Goal: Find specific page/section: Find specific page/section

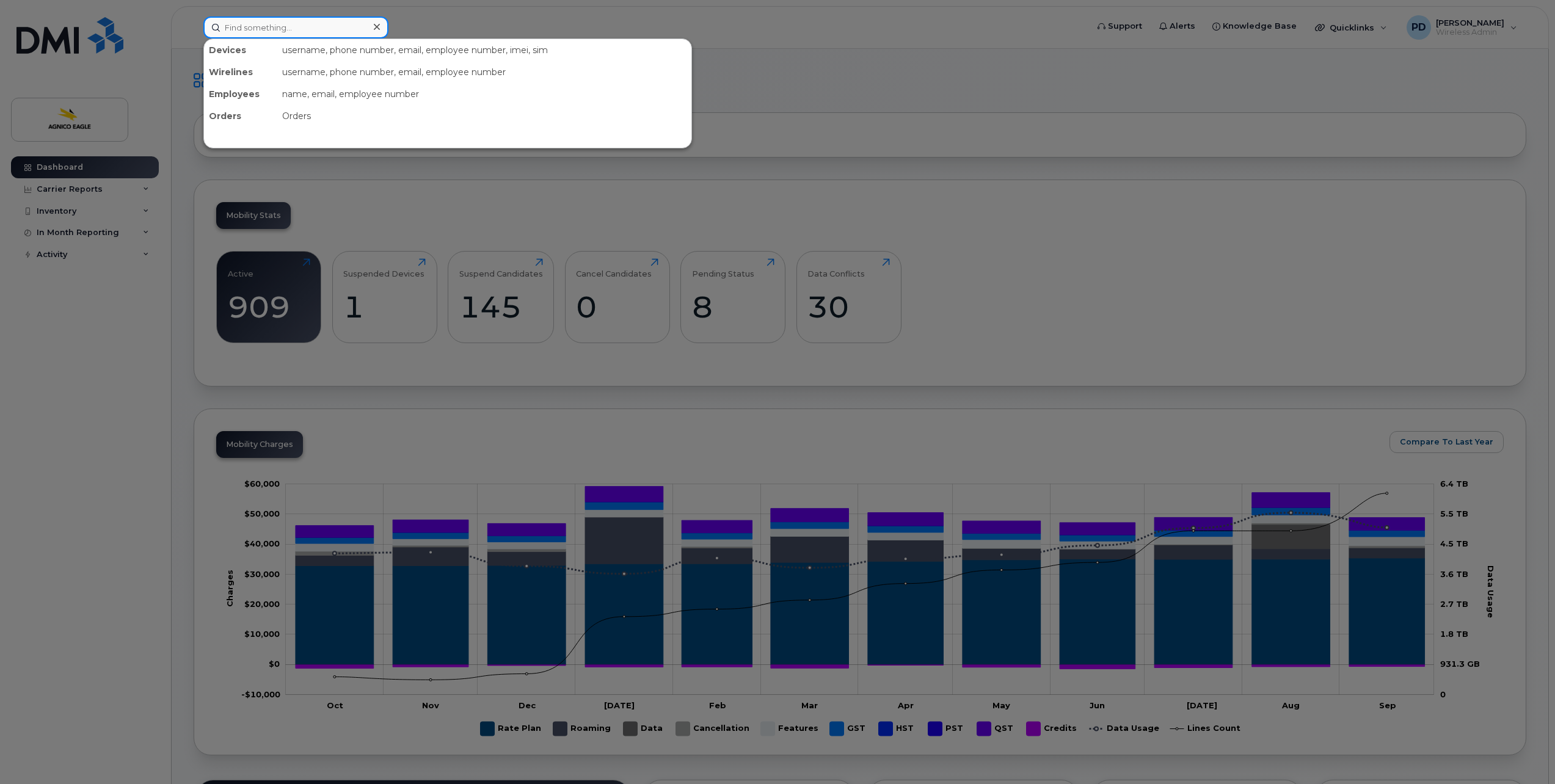
click at [270, 29] on input at bounding box center [295, 27] width 185 height 22
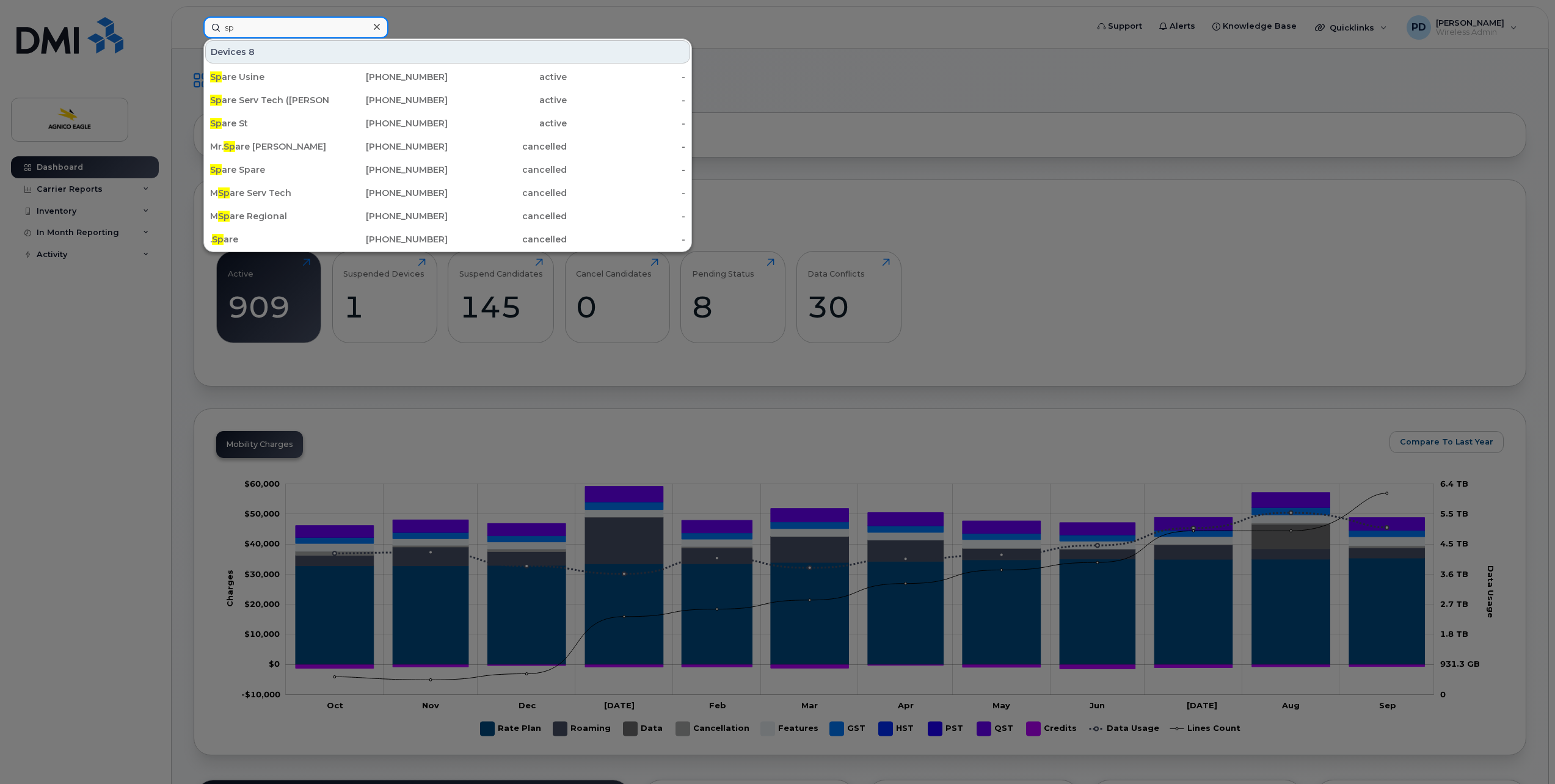
type input "s"
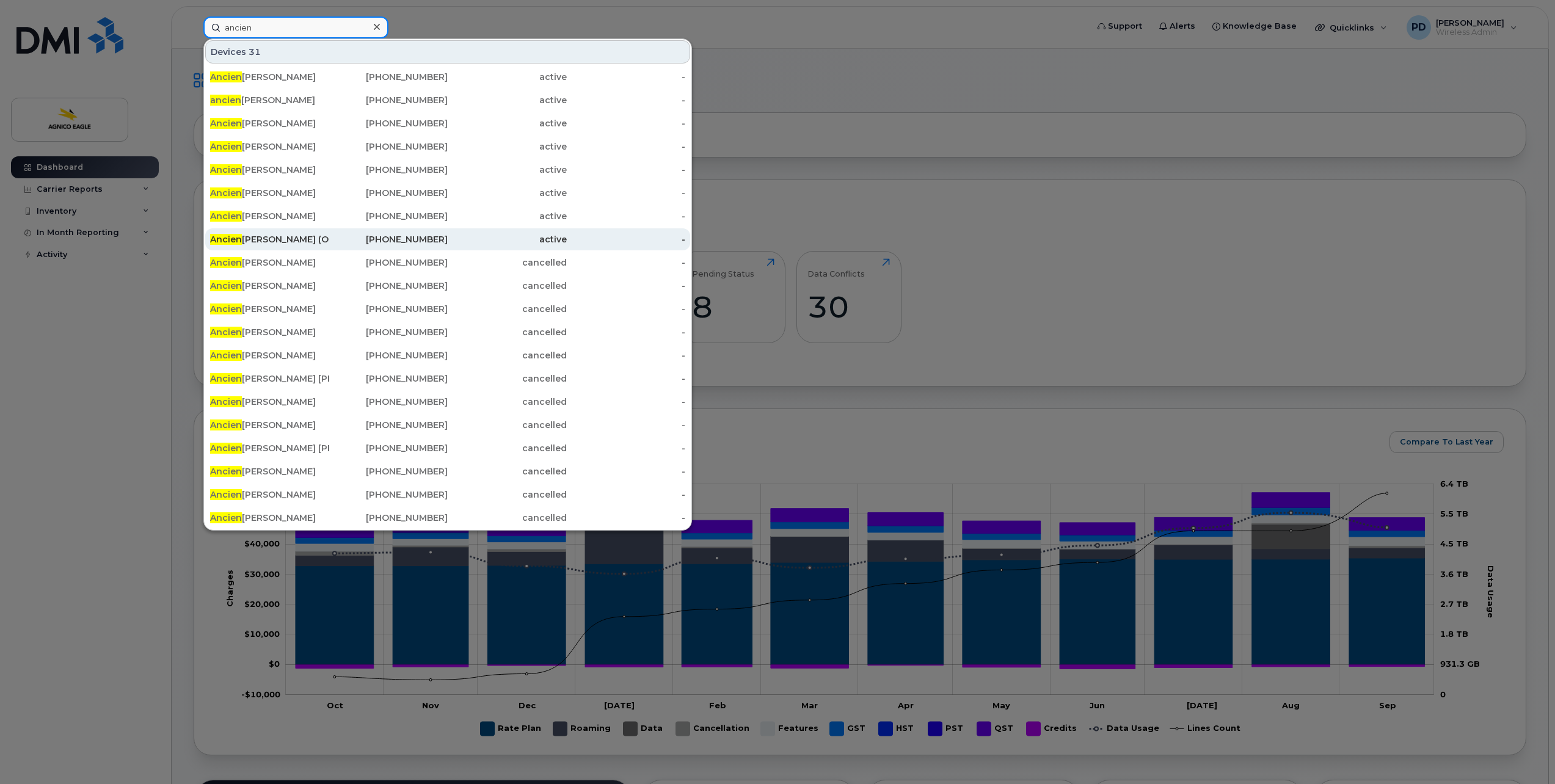
type input "ancien"
click at [295, 239] on div "Ancien Patricia Thomas (O3)" at bounding box center [270, 239] width 119 height 12
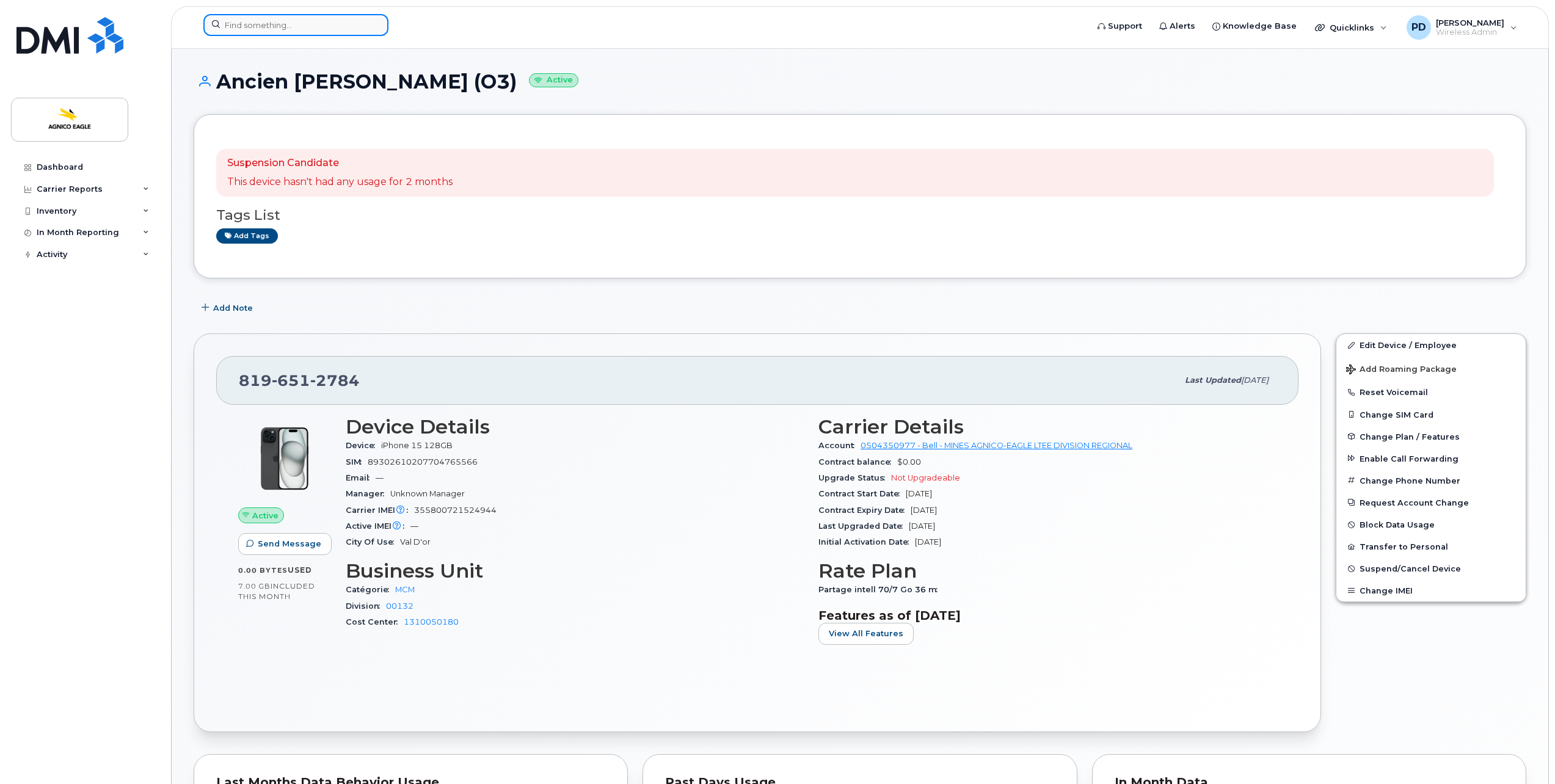
click at [283, 29] on input at bounding box center [295, 25] width 185 height 22
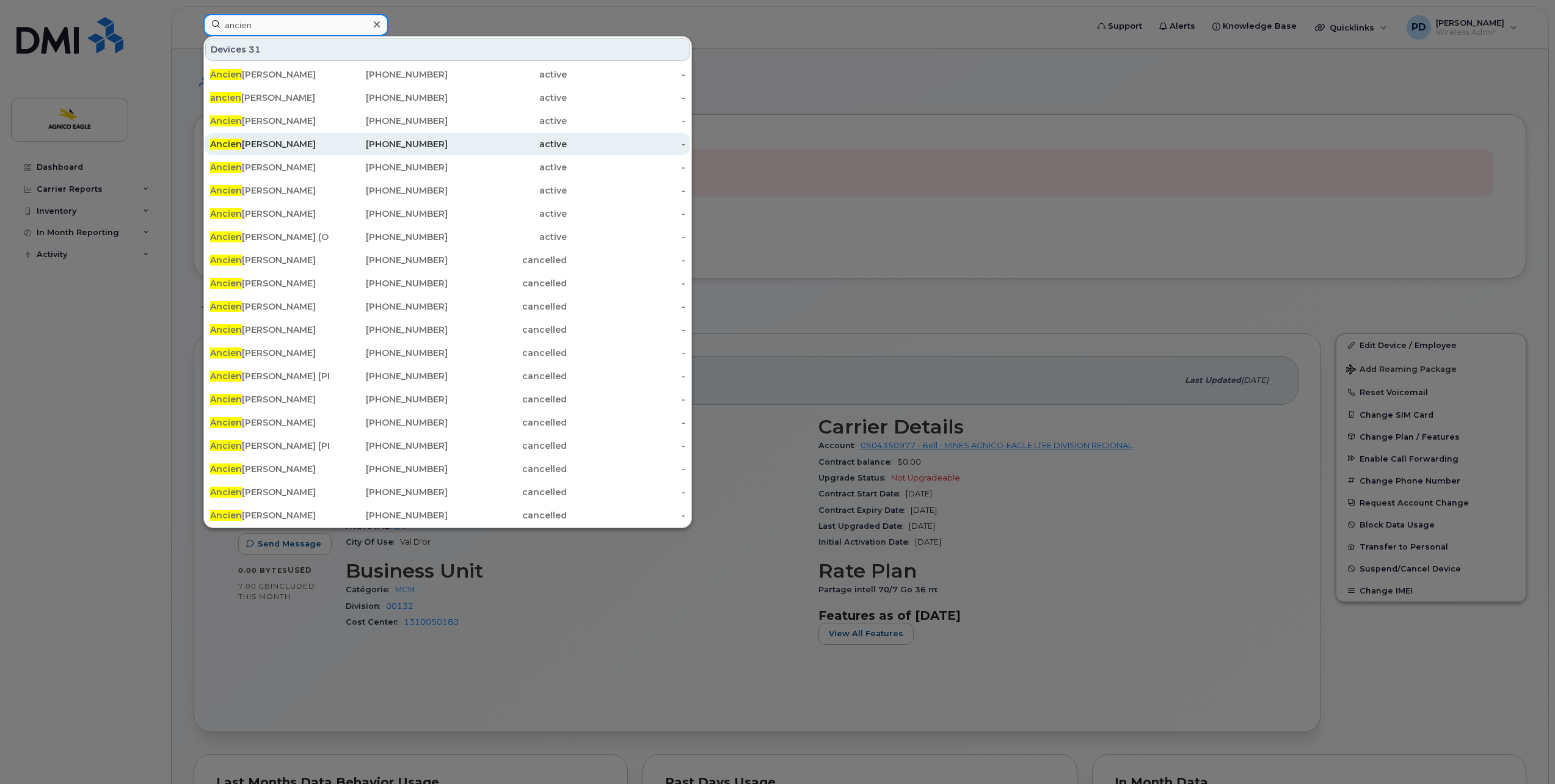
type input "ancien"
click at [298, 144] on div "Ancien Mathieu Turmel Labonté" at bounding box center [270, 144] width 119 height 12
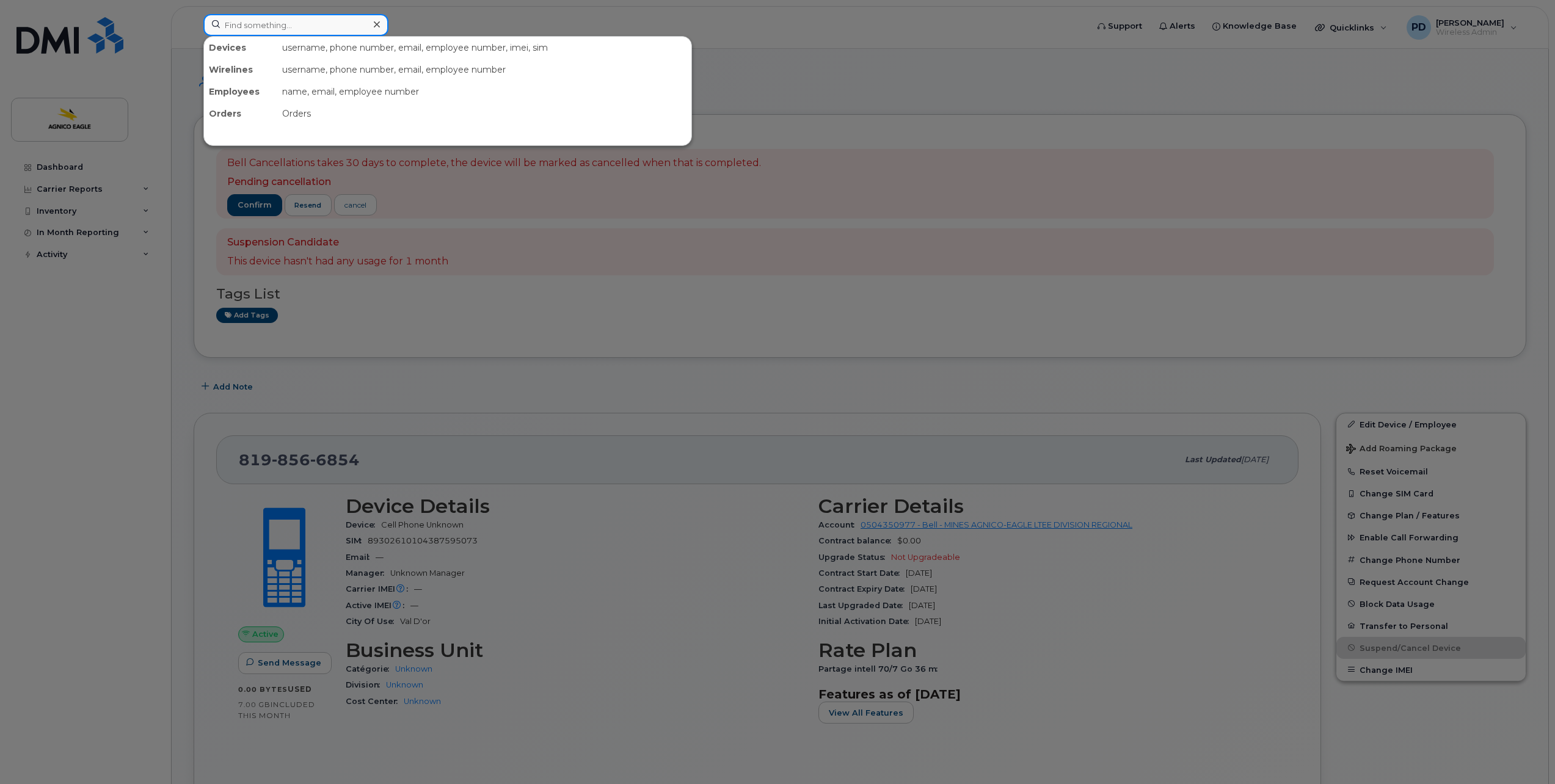
click at [274, 31] on input at bounding box center [295, 25] width 185 height 22
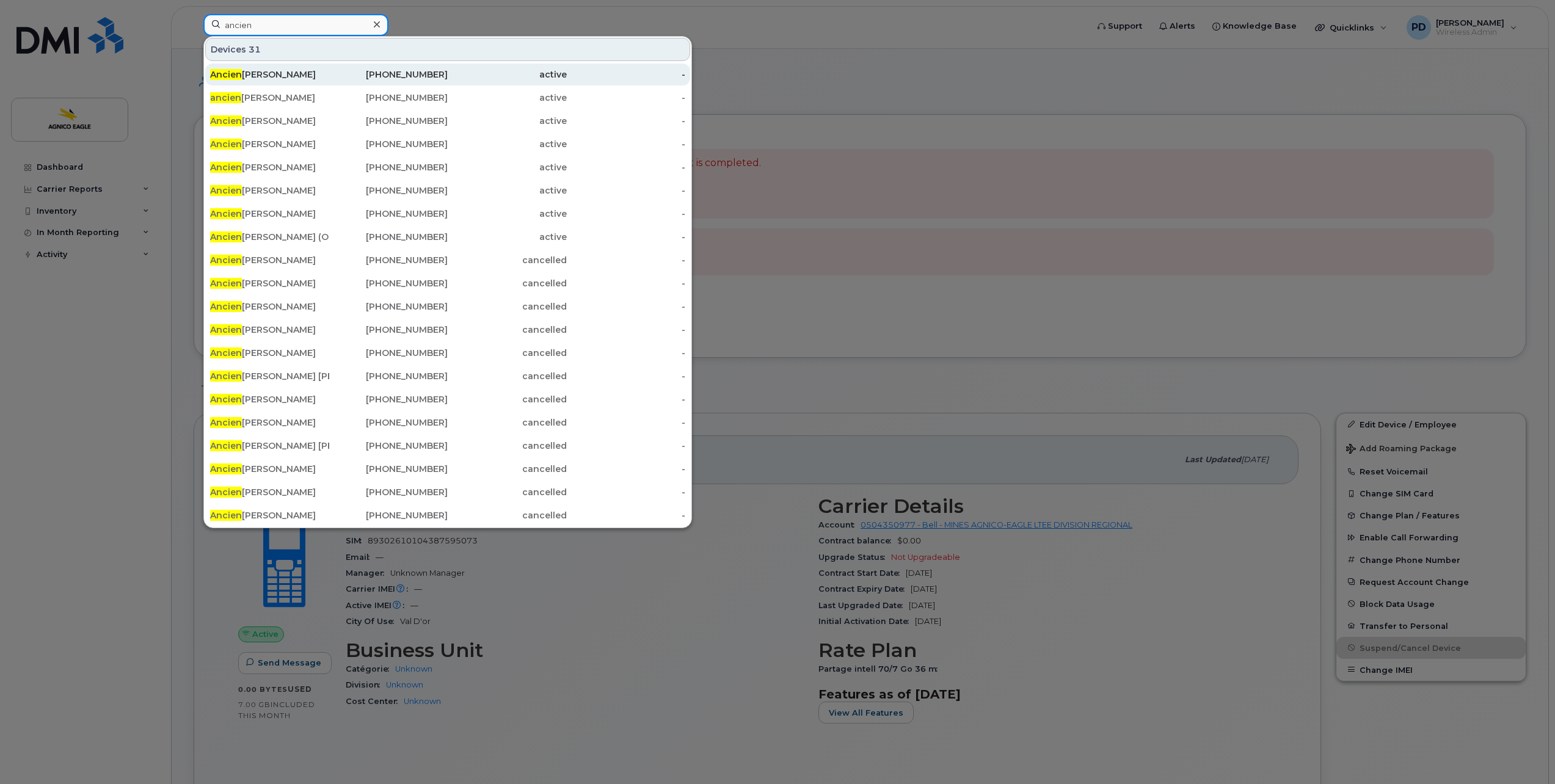
type input "ancien"
click at [289, 73] on div "Ancien Fatoumata Ba" at bounding box center [270, 74] width 119 height 12
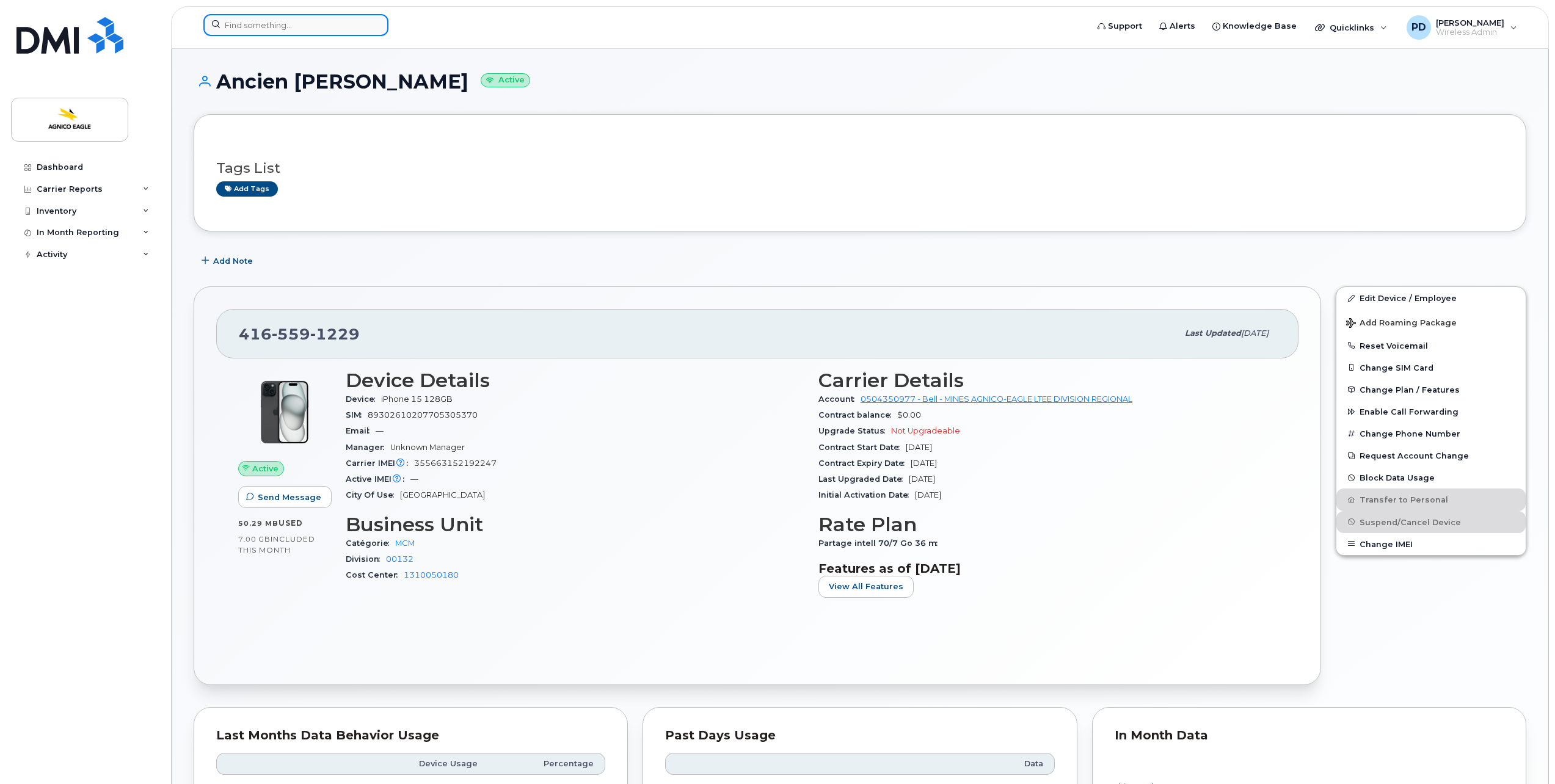
click at [266, 20] on input at bounding box center [295, 25] width 185 height 22
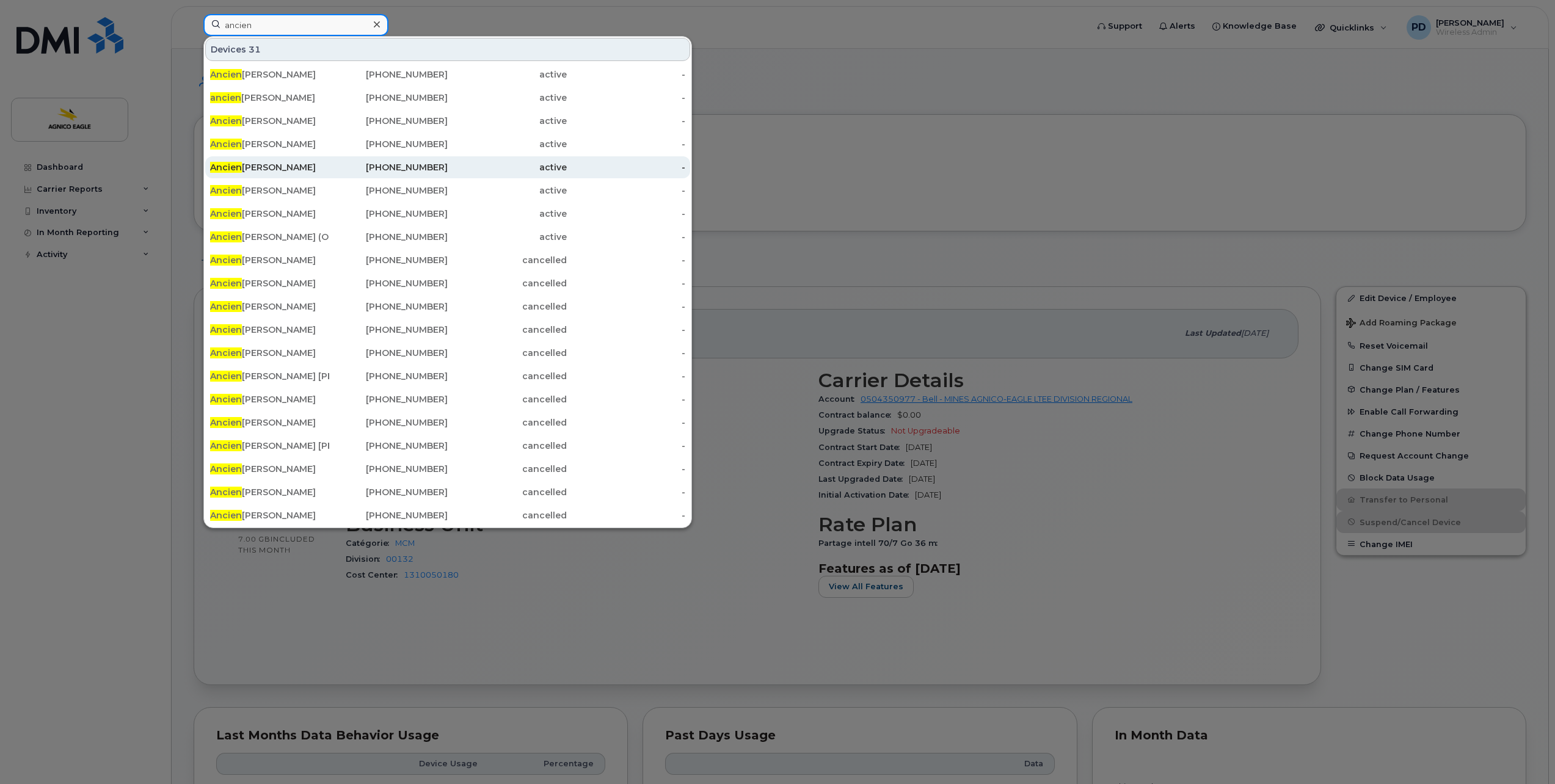
type input "ancien"
click at [294, 164] on div "Ancien Mario Bertrand" at bounding box center [270, 167] width 119 height 12
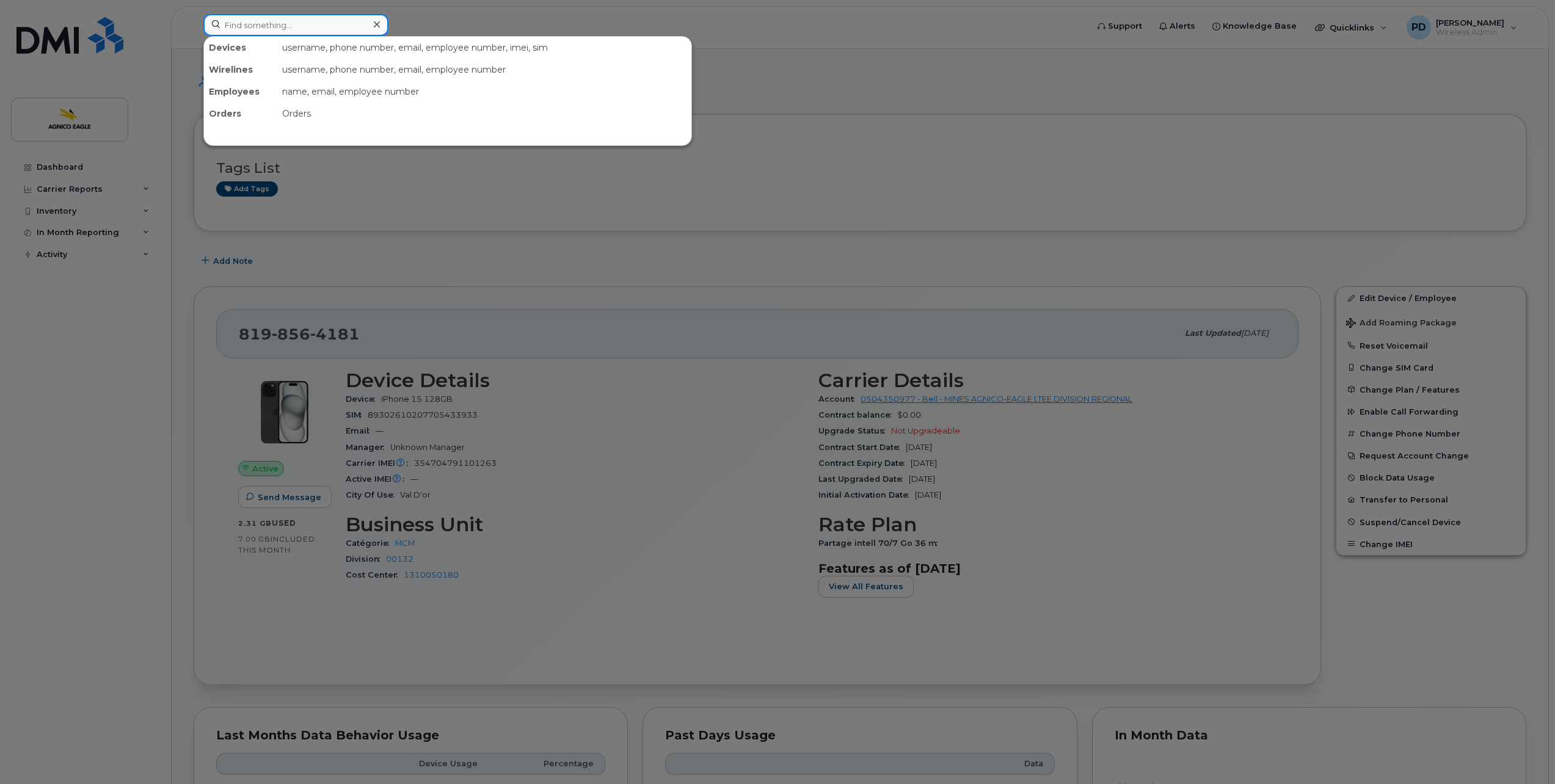
click at [250, 25] on input at bounding box center [295, 25] width 185 height 22
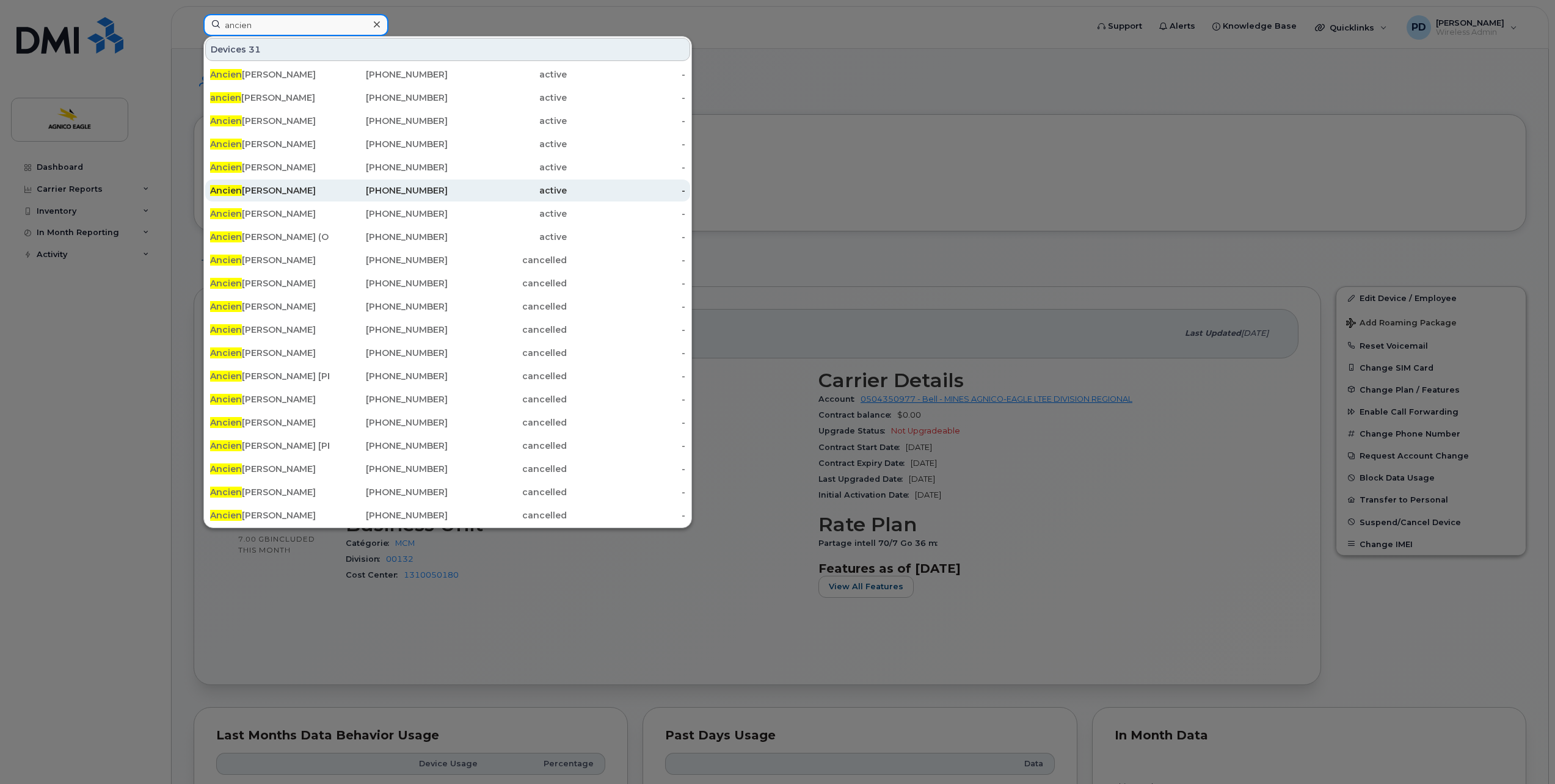
type input "ancien"
click at [283, 191] on div "Ancien Benjamin Perron" at bounding box center [270, 190] width 119 height 12
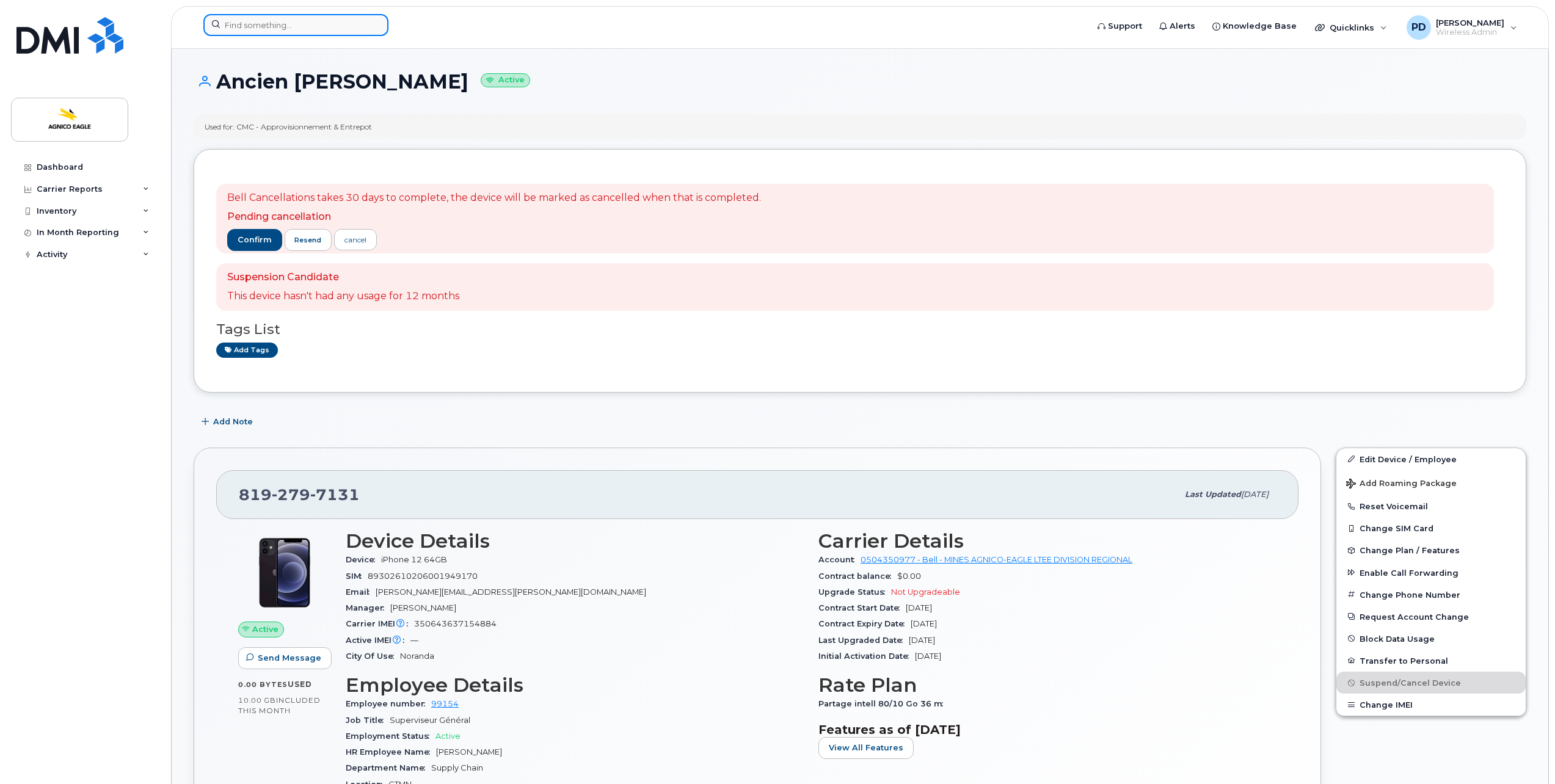
click at [251, 23] on input at bounding box center [295, 25] width 185 height 22
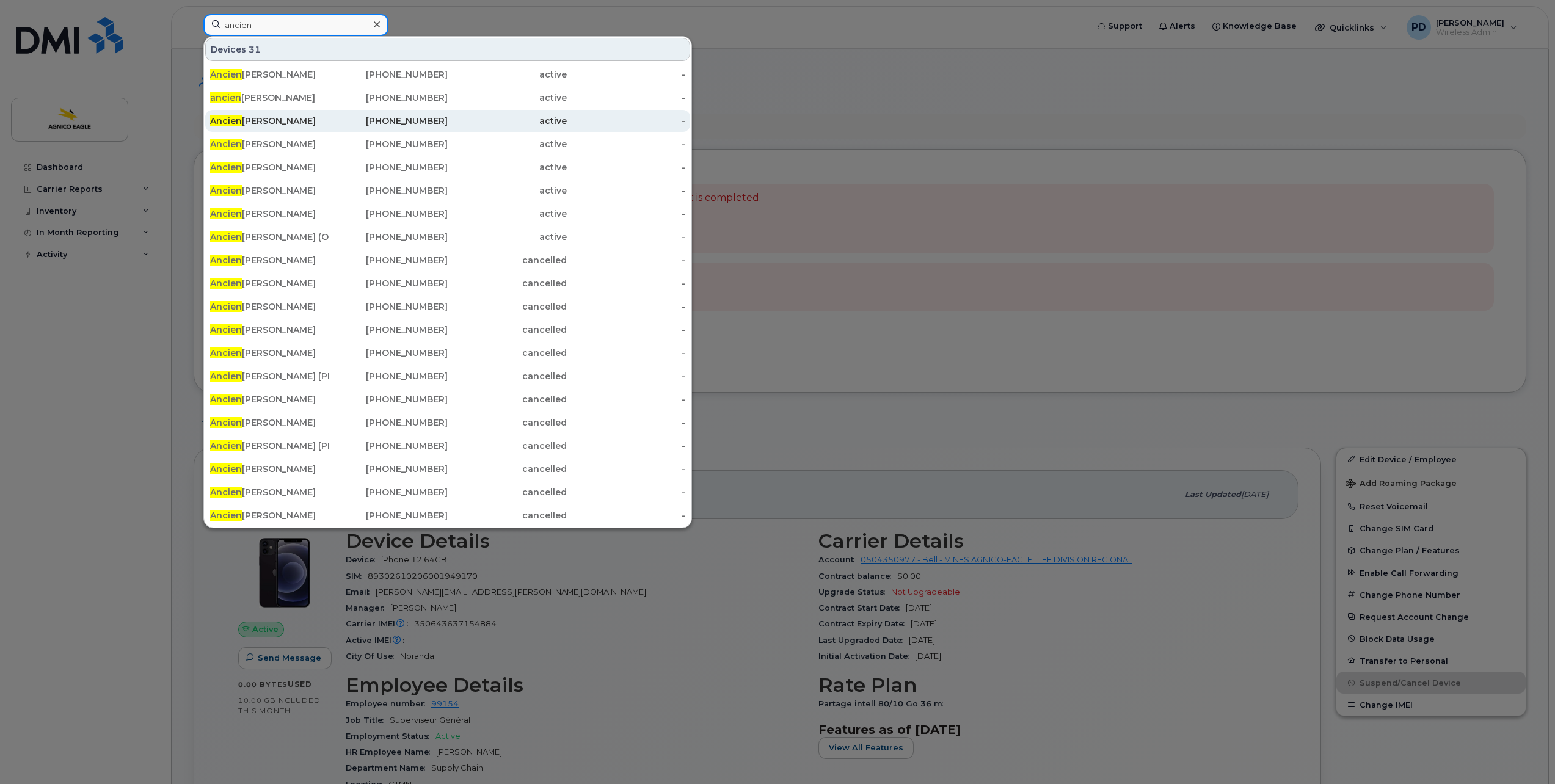
type input "ancien"
click at [308, 123] on div "Ancien Louis Pierre Desautels" at bounding box center [270, 120] width 119 height 12
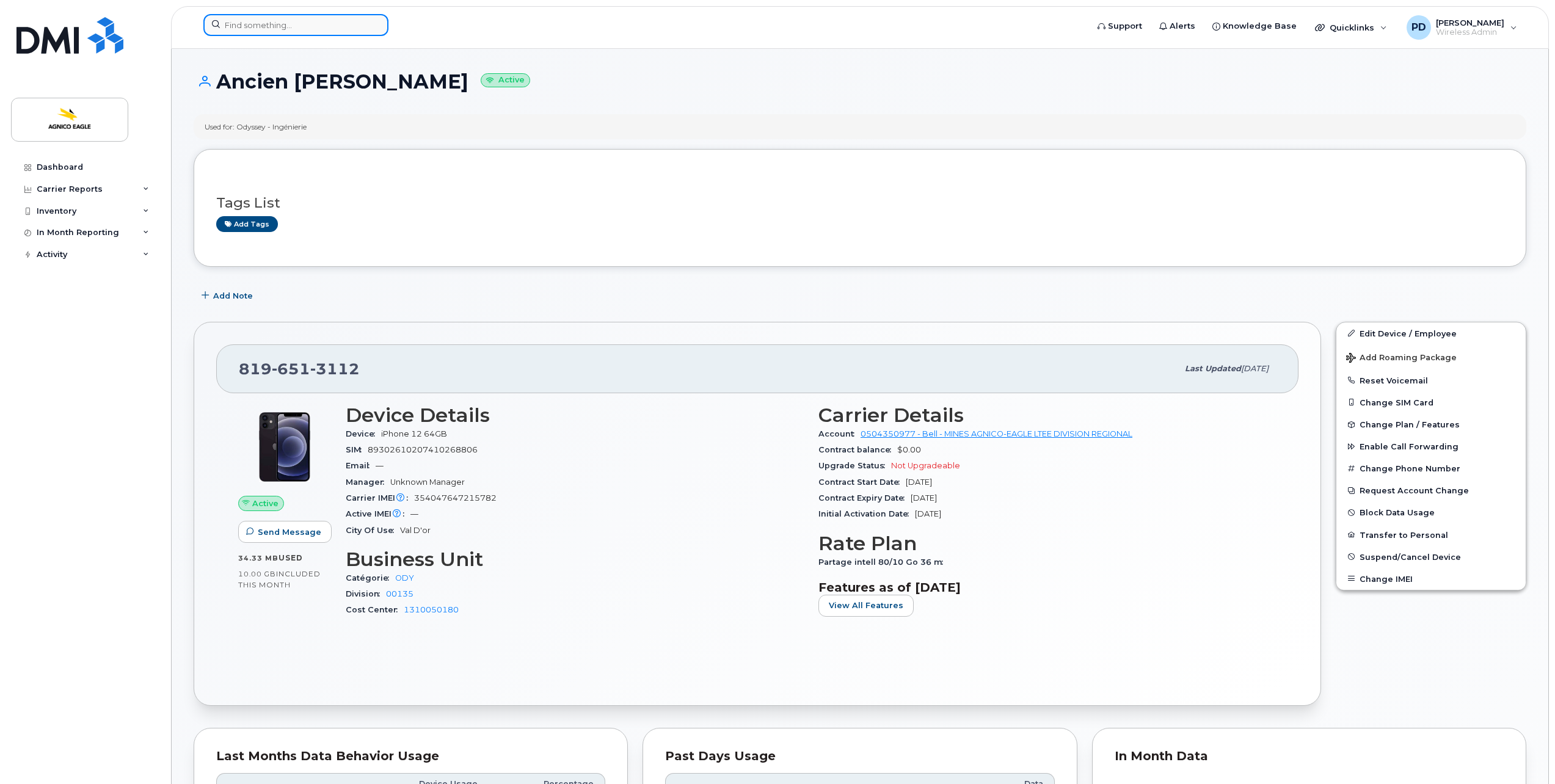
click at [250, 20] on input at bounding box center [295, 25] width 185 height 22
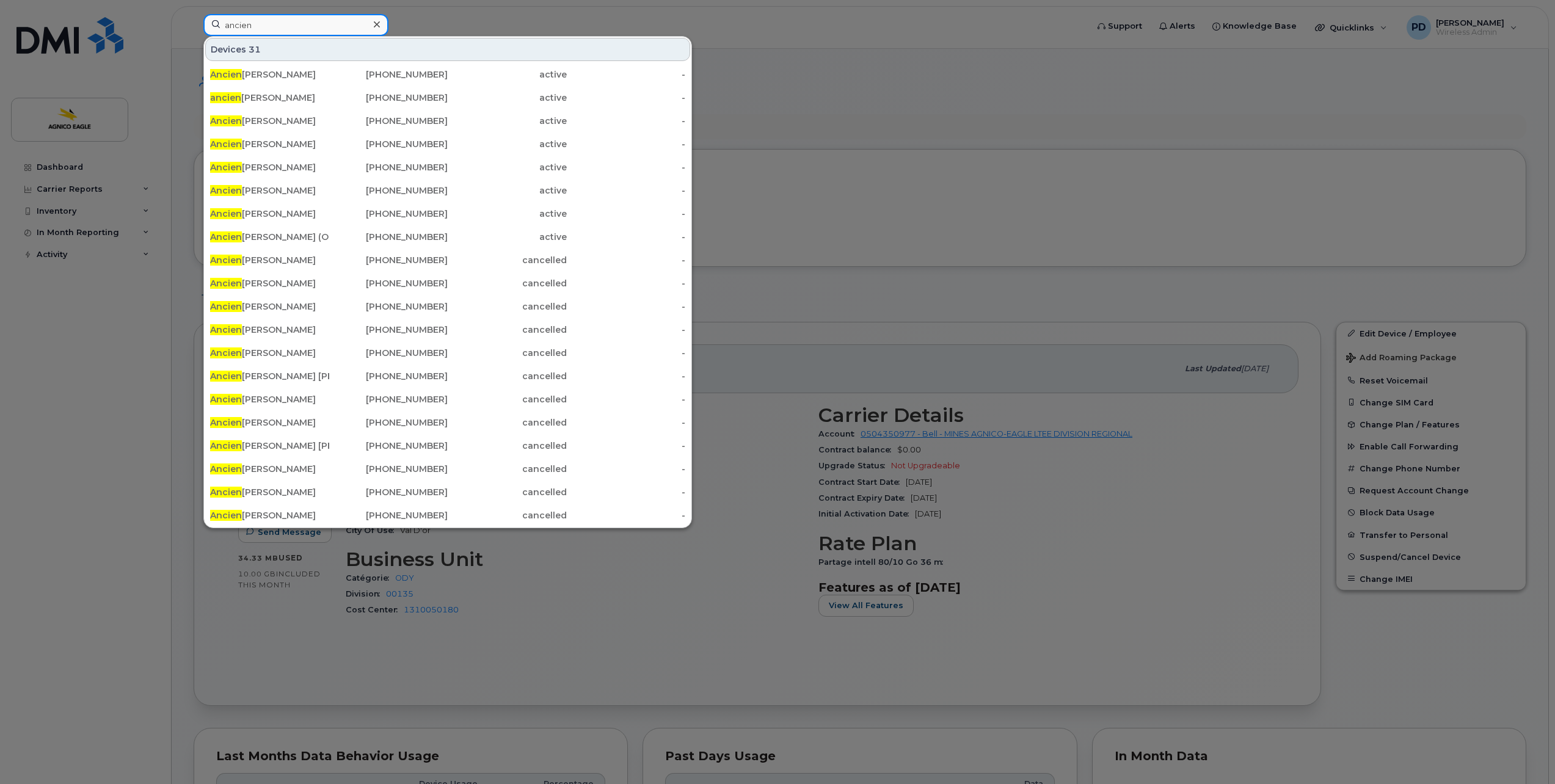
drag, startPoint x: 265, startPoint y: 26, endPoint x: 181, endPoint y: 26, distance: 84.0
click at [194, 26] on div "ancien Devices 31 Ancien Fatoumata Ba 416-559-1229 active - ancien Chantale Dou…" at bounding box center [641, 27] width 895 height 27
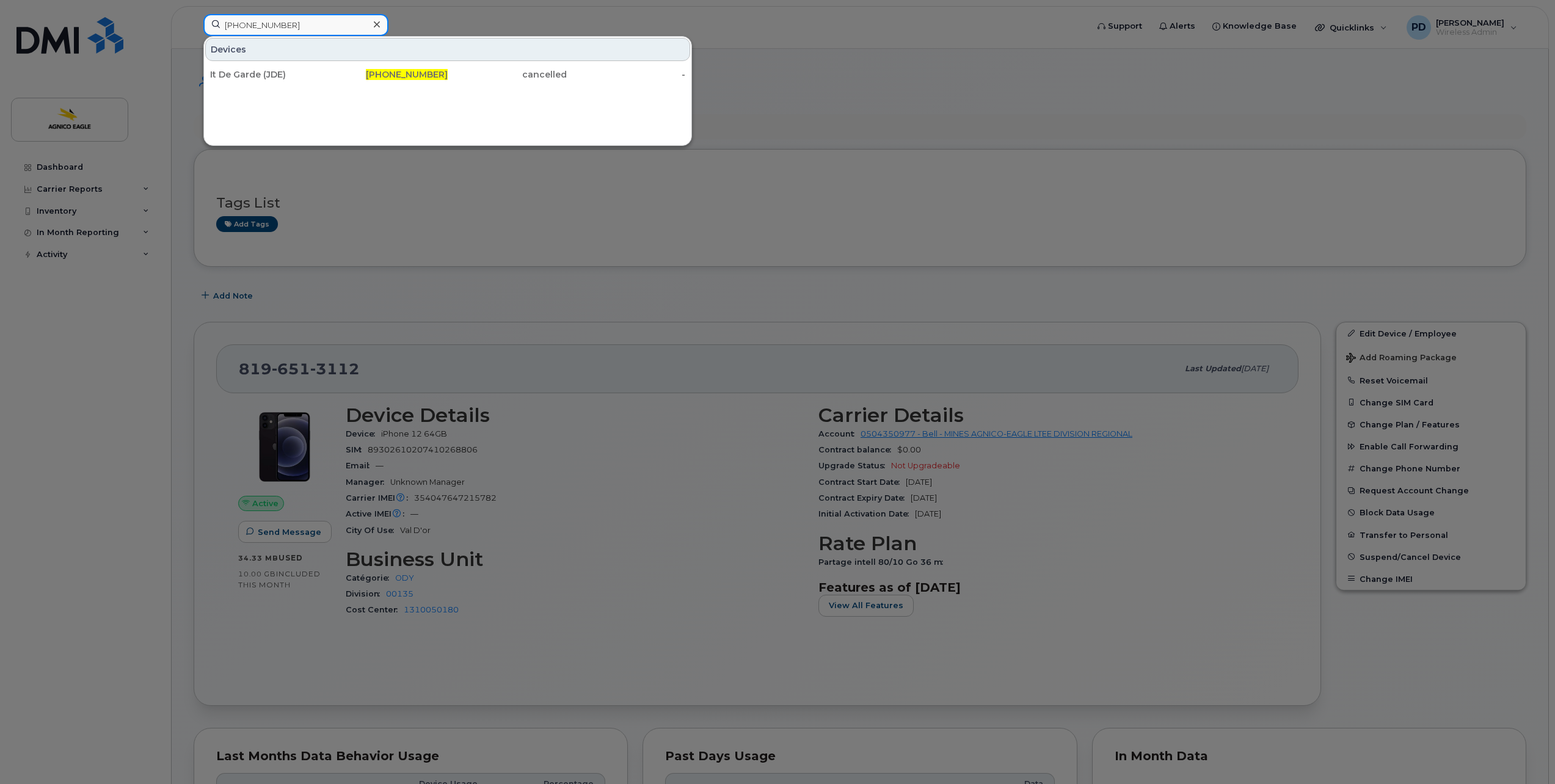
type input "819-279-3151"
click at [258, 75] on div "It De Garde (JDE)" at bounding box center [270, 74] width 119 height 12
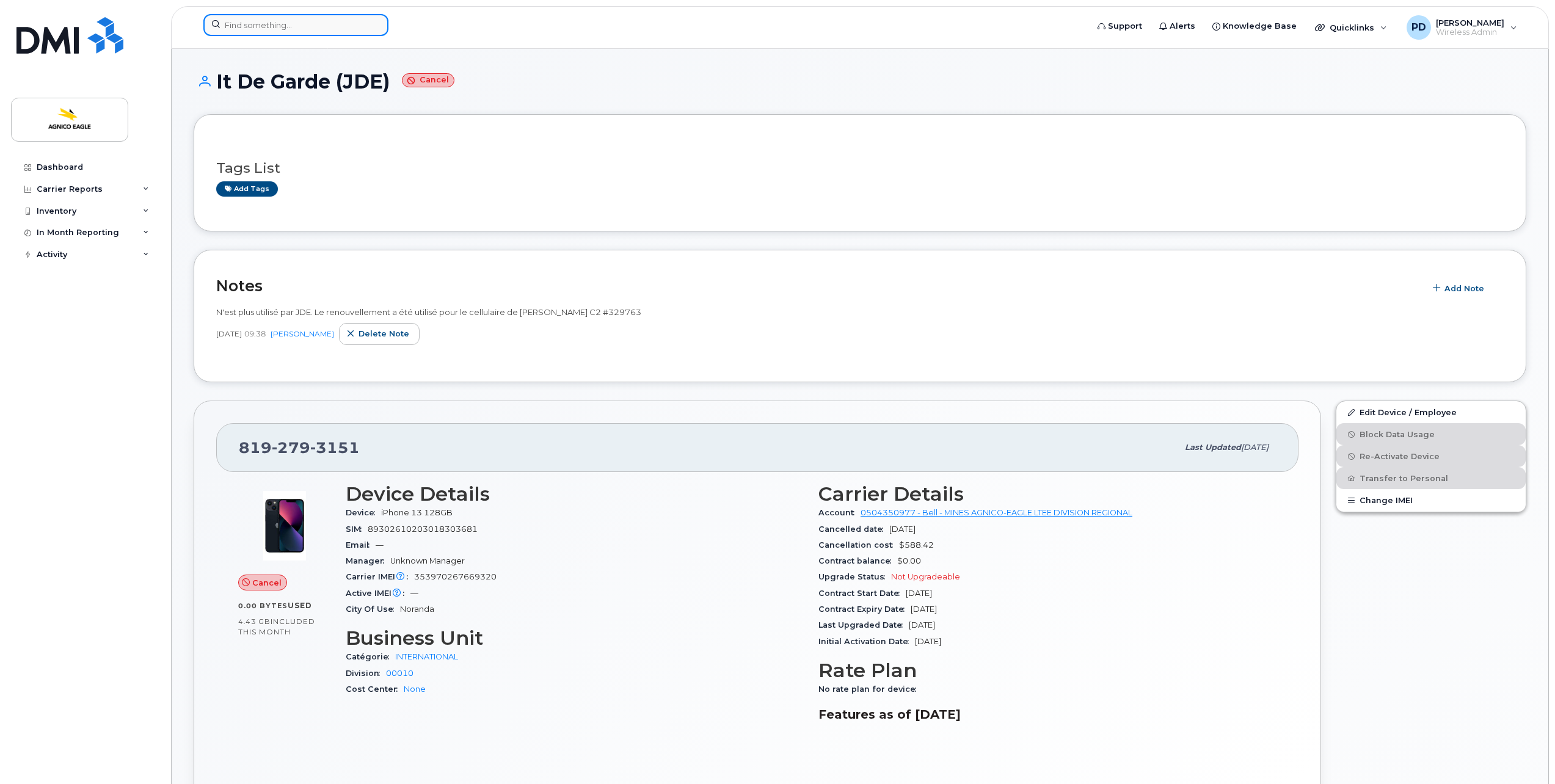
click at [255, 25] on input at bounding box center [295, 25] width 185 height 22
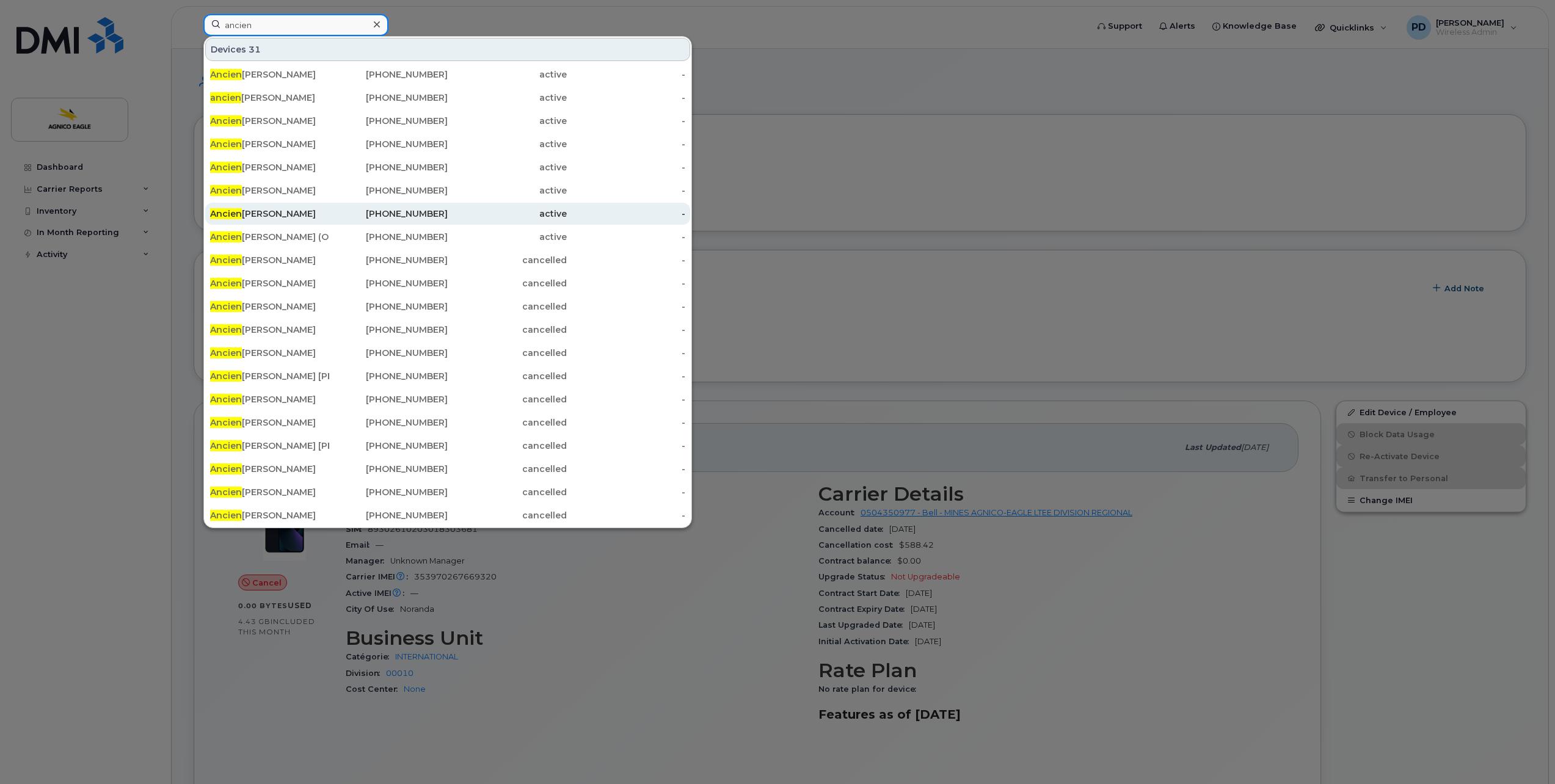
type input "ancien"
click at [290, 214] on div "Ancien Mounir Karroumi" at bounding box center [270, 213] width 119 height 12
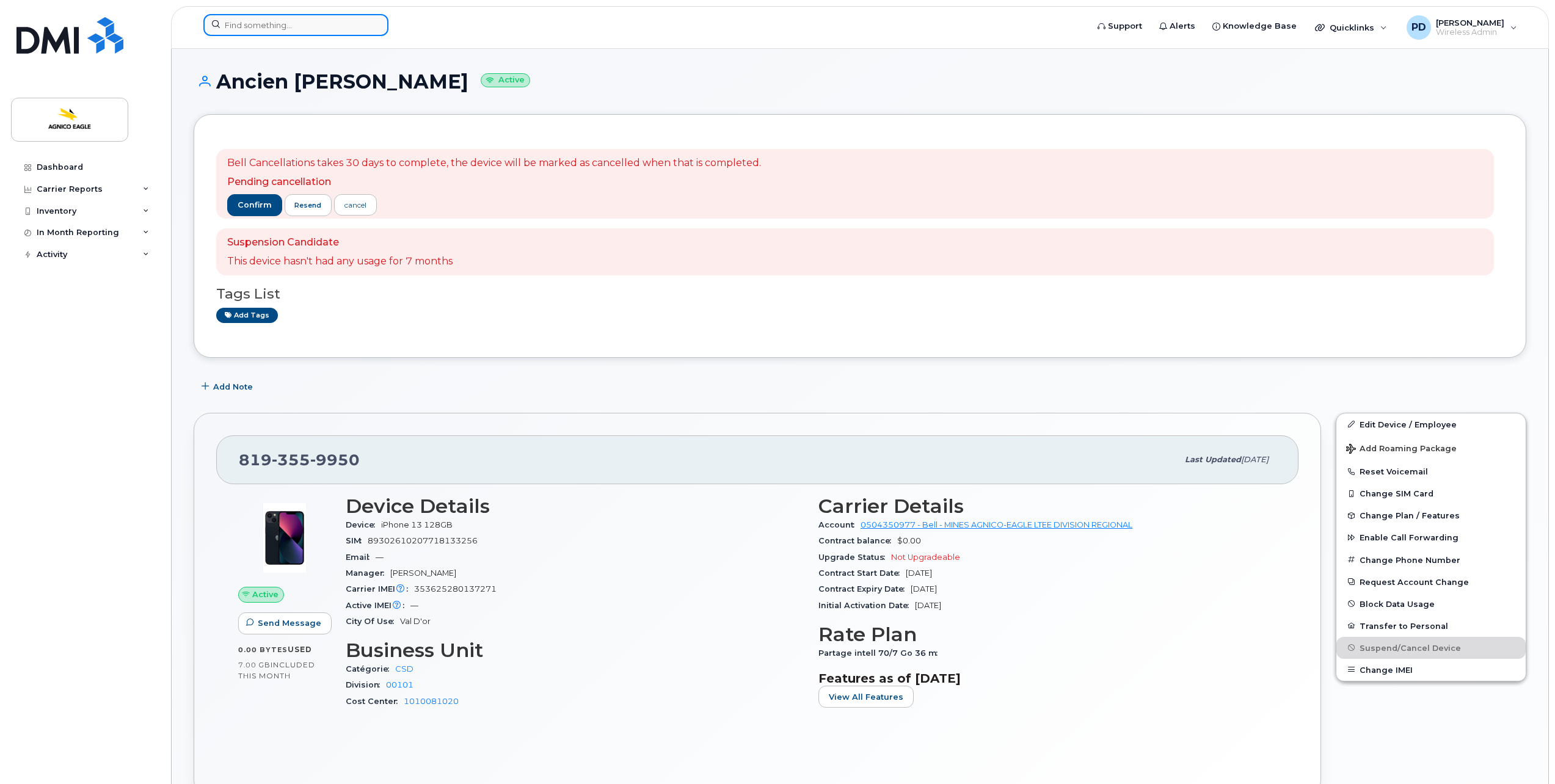
click at [262, 26] on input at bounding box center [295, 25] width 185 height 22
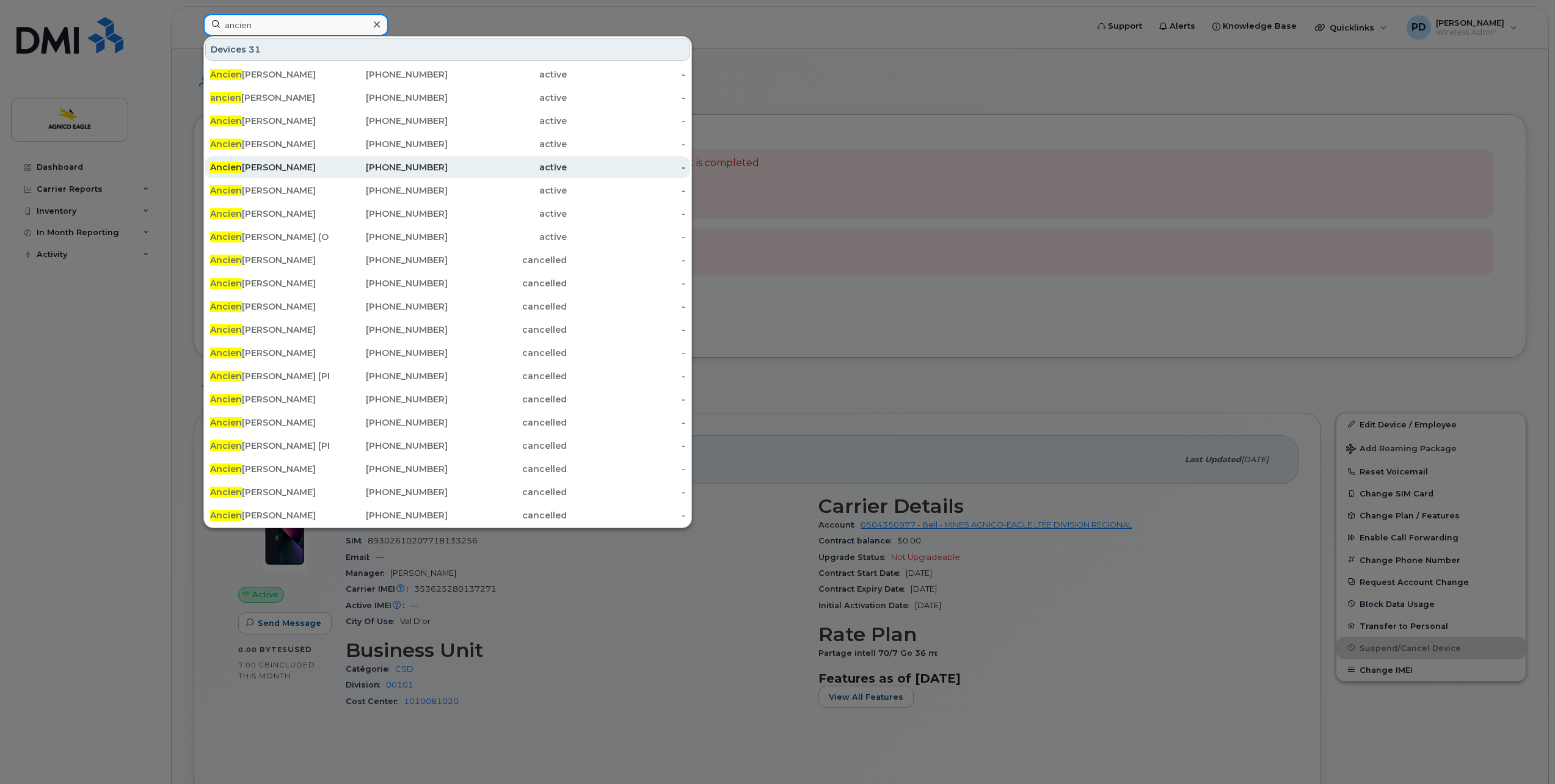
type input "ancien"
click at [290, 161] on div "Ancien Mario Bertrand" at bounding box center [270, 167] width 119 height 12
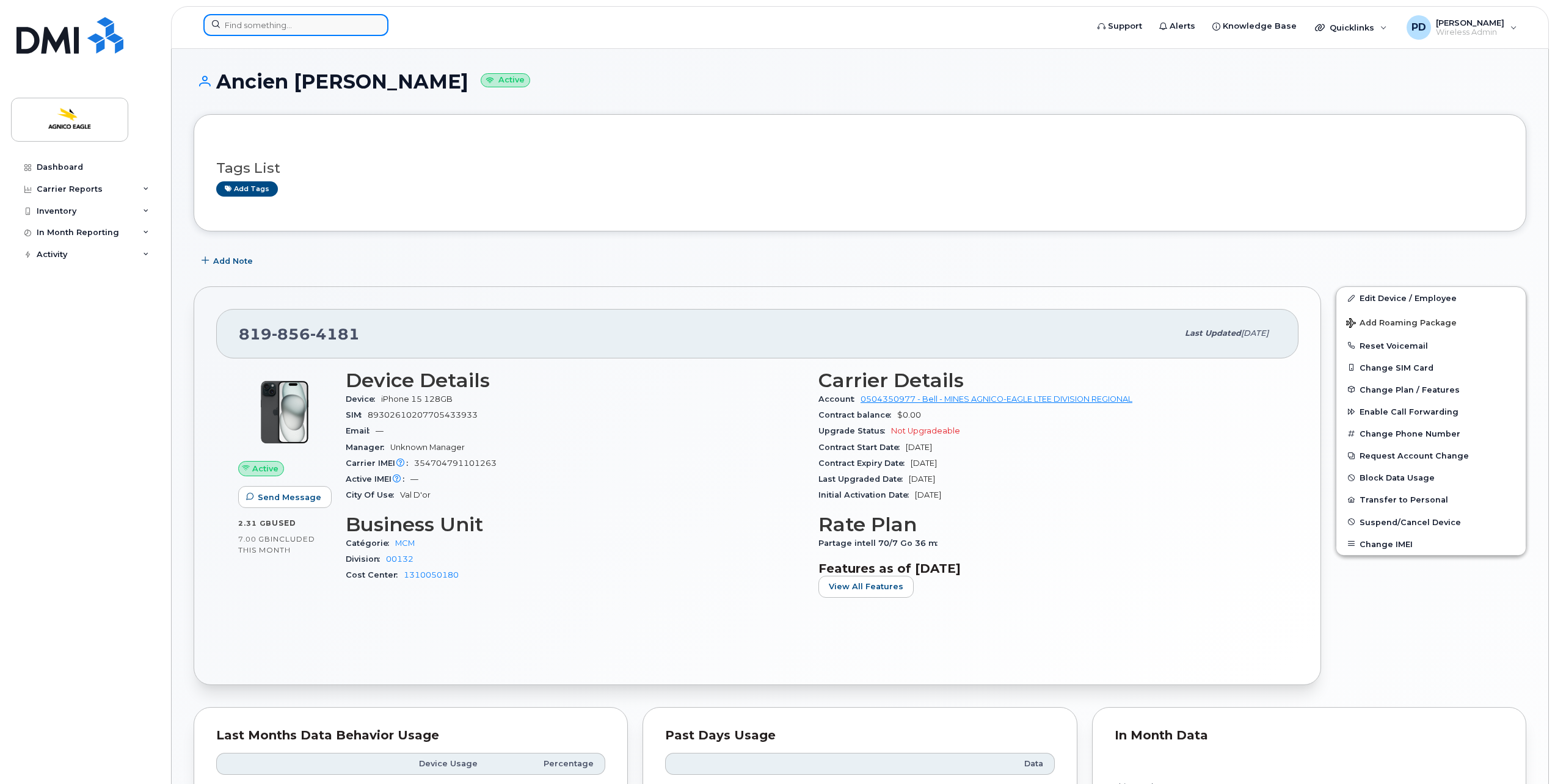
click at [279, 27] on input at bounding box center [295, 25] width 185 height 22
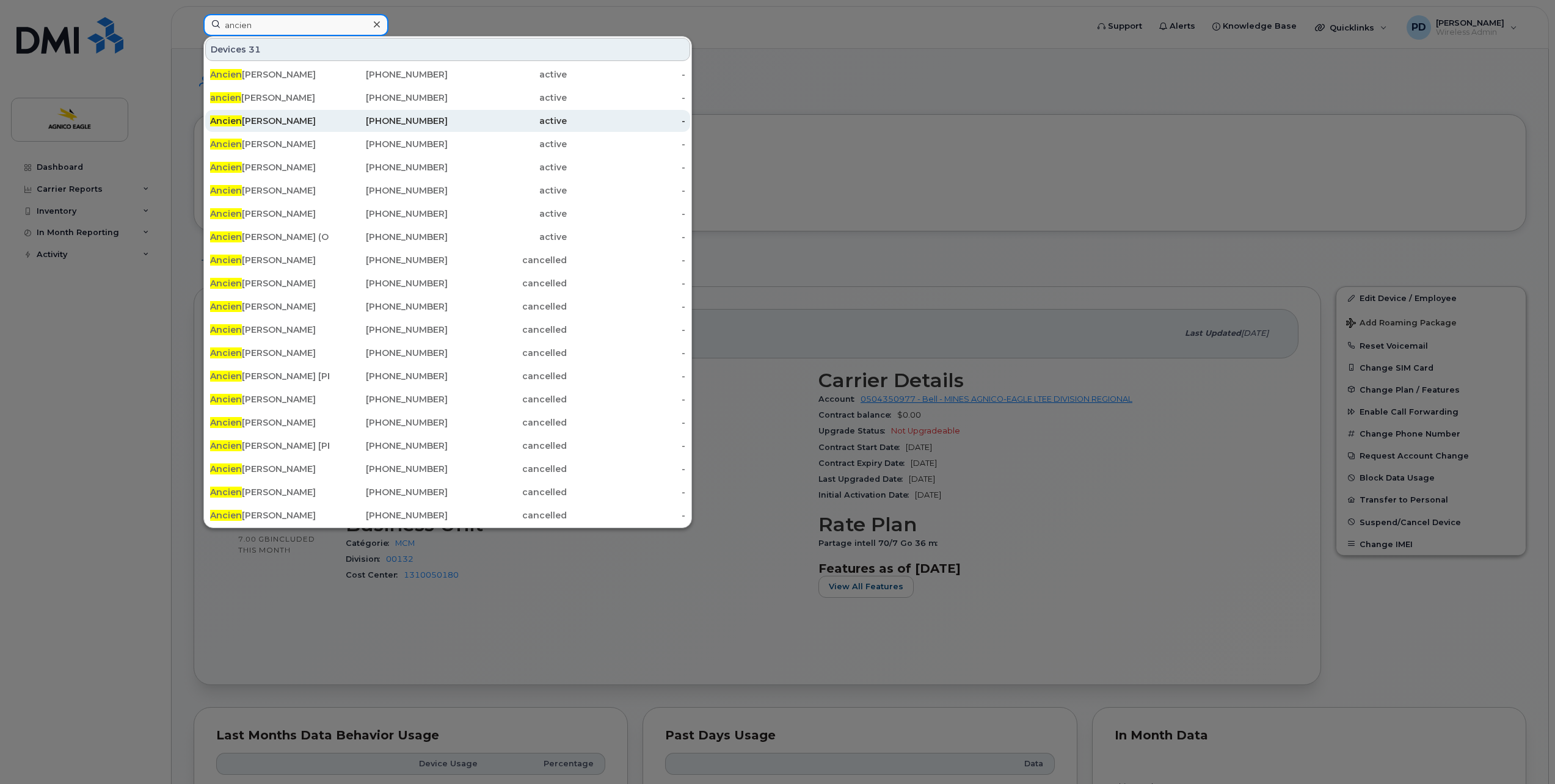
type input "ancien"
click at [309, 121] on div "Ancien Louis Pierre Desautels" at bounding box center [270, 120] width 119 height 12
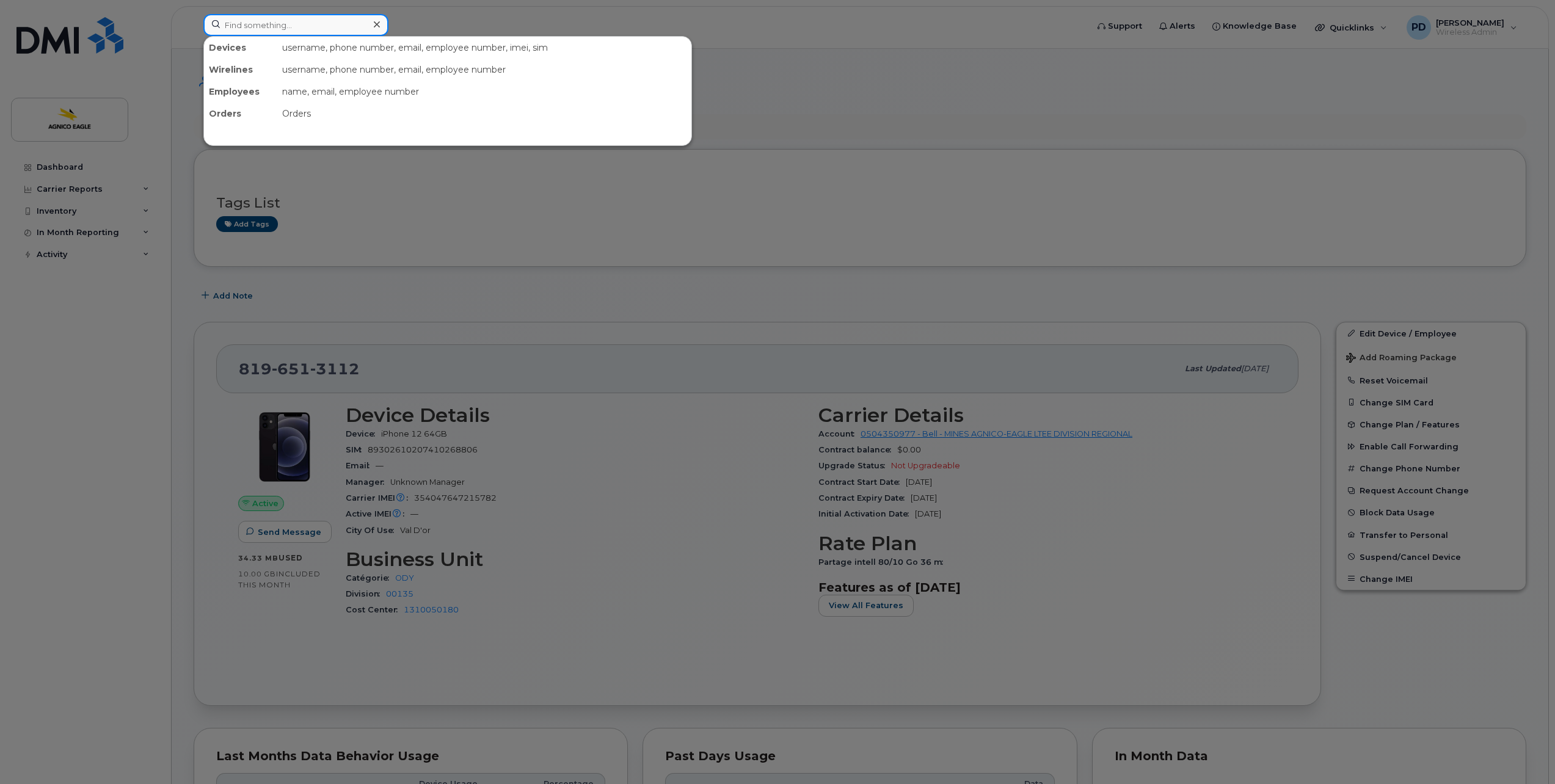
click at [253, 27] on input at bounding box center [295, 25] width 185 height 22
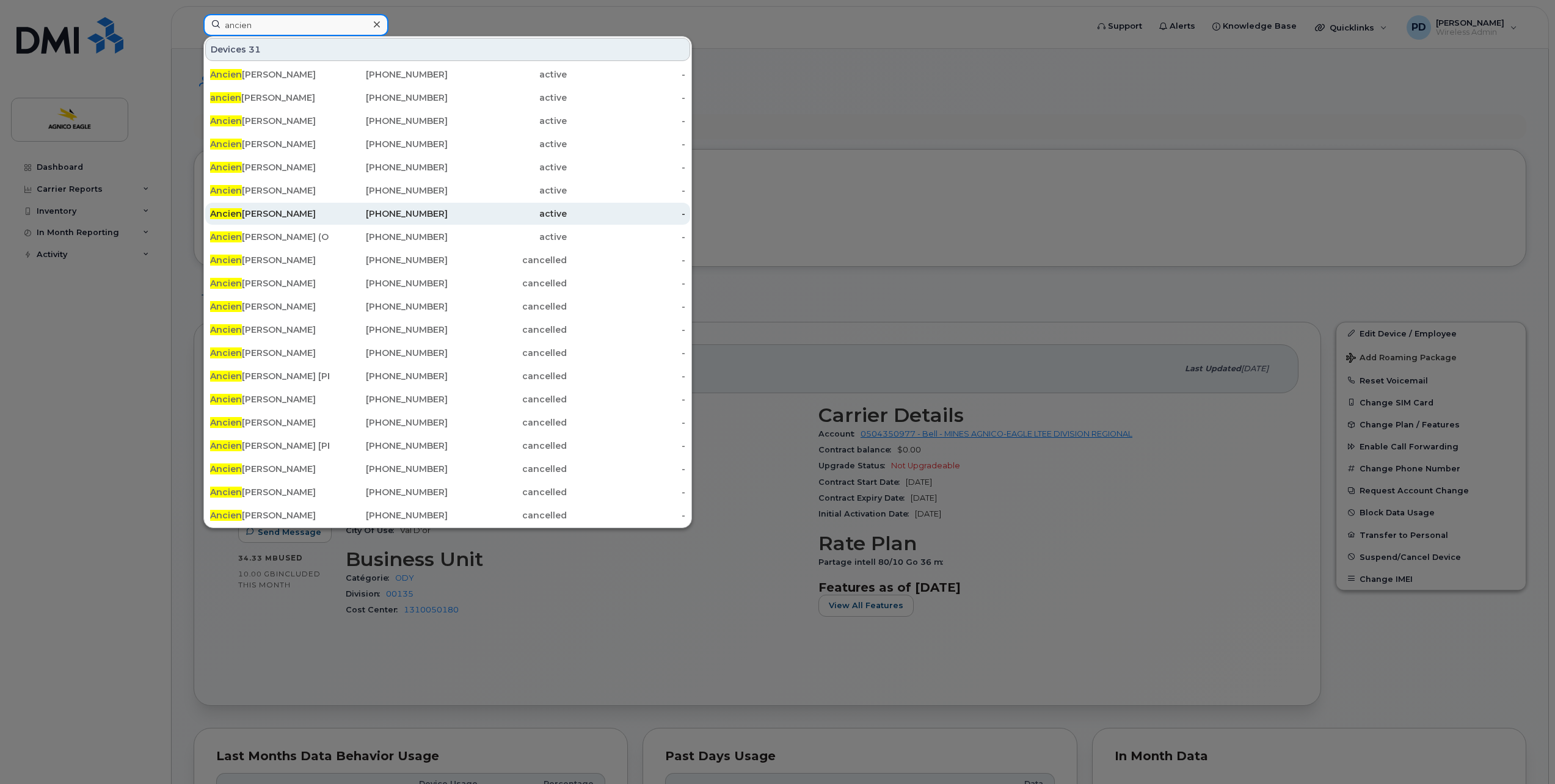
type input "ancien"
click at [301, 212] on div "Ancien Mounir Karroumi" at bounding box center [270, 213] width 119 height 12
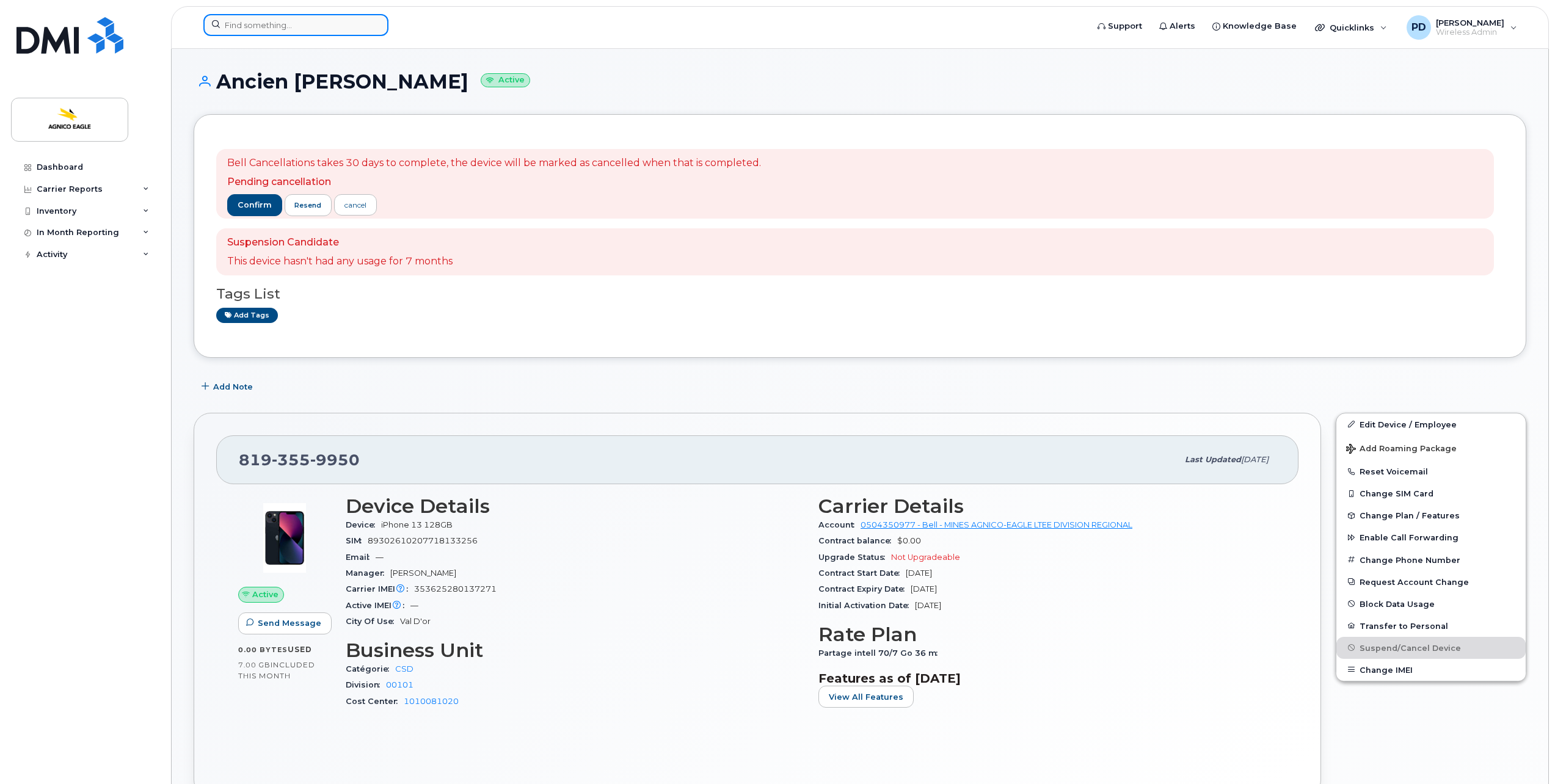
click at [242, 22] on input at bounding box center [295, 25] width 185 height 22
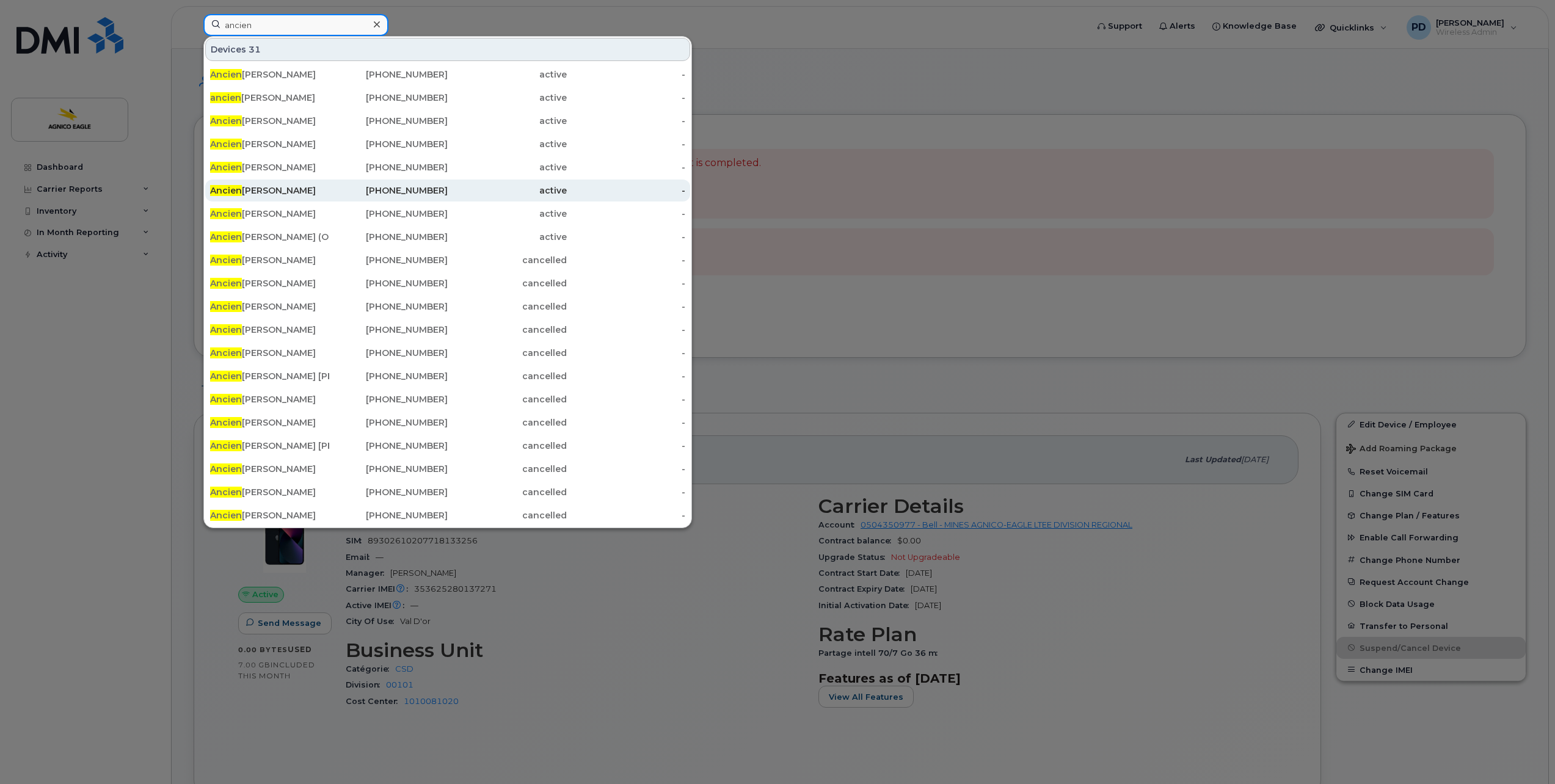
type input "ancien"
click at [291, 188] on div "Ancien Benjamin Perron" at bounding box center [270, 190] width 119 height 12
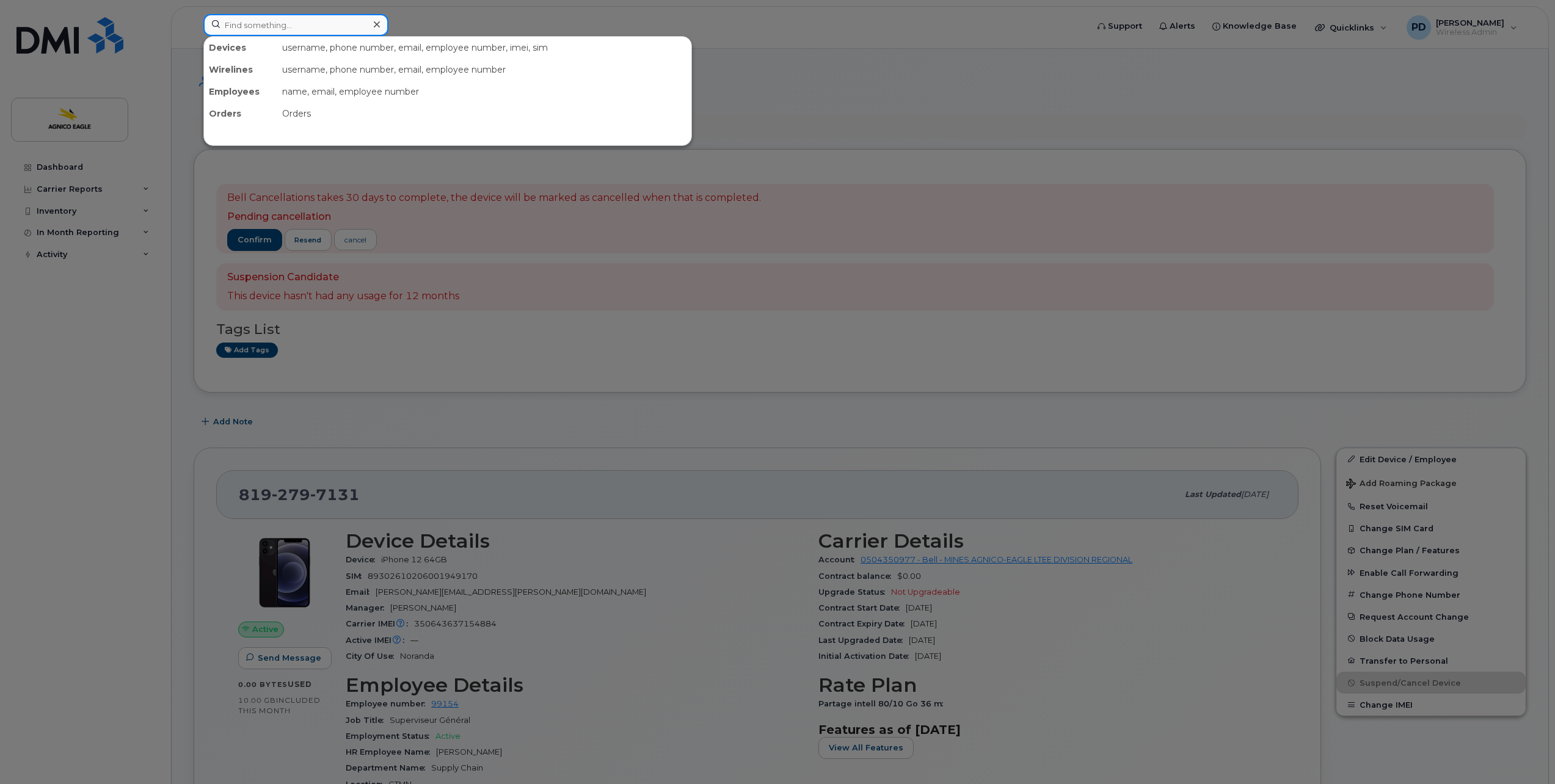
click at [271, 22] on input at bounding box center [295, 25] width 185 height 22
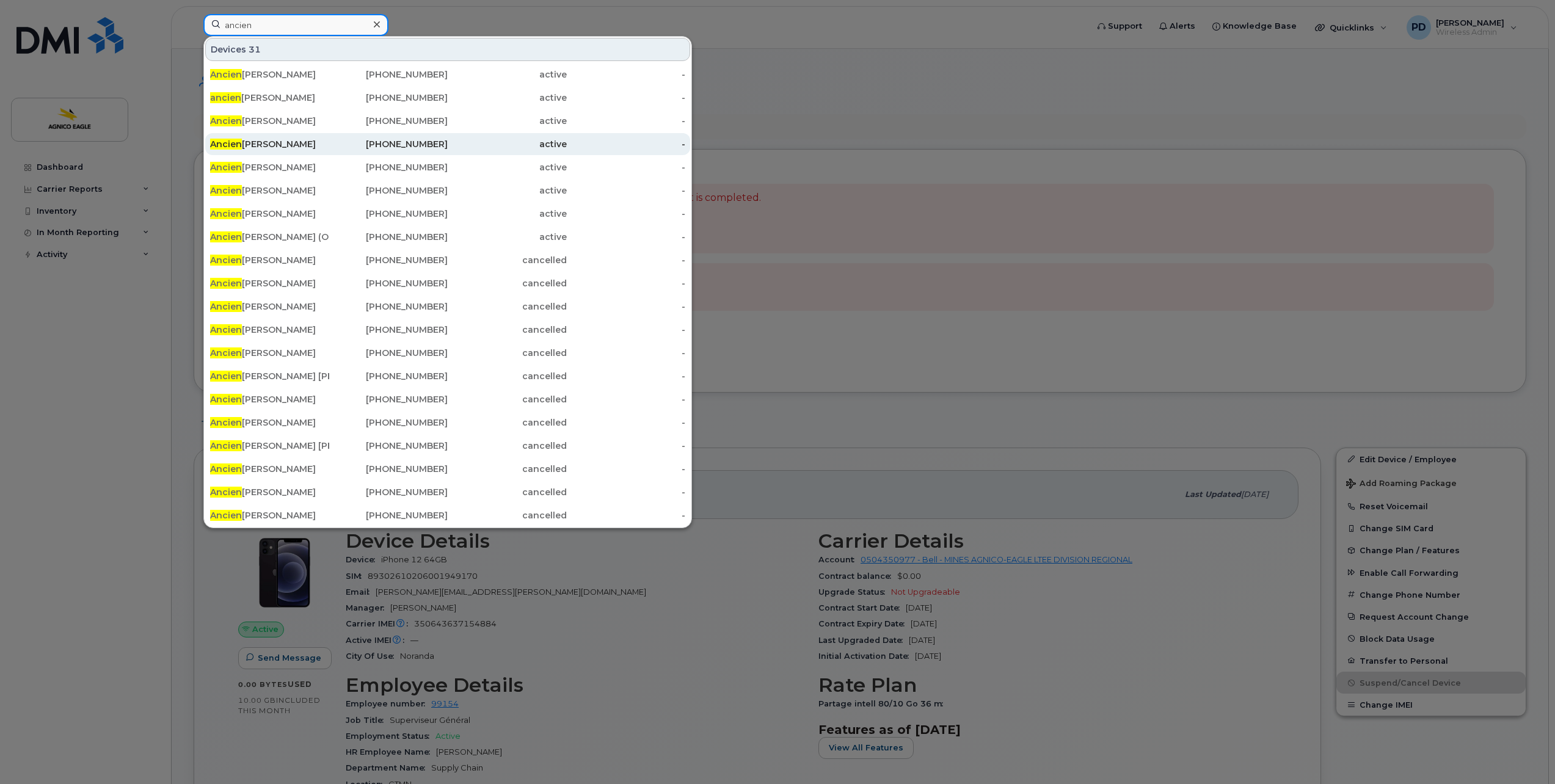
type input "ancien"
click at [292, 144] on div "Ancien [PERSON_NAME]" at bounding box center [270, 144] width 119 height 12
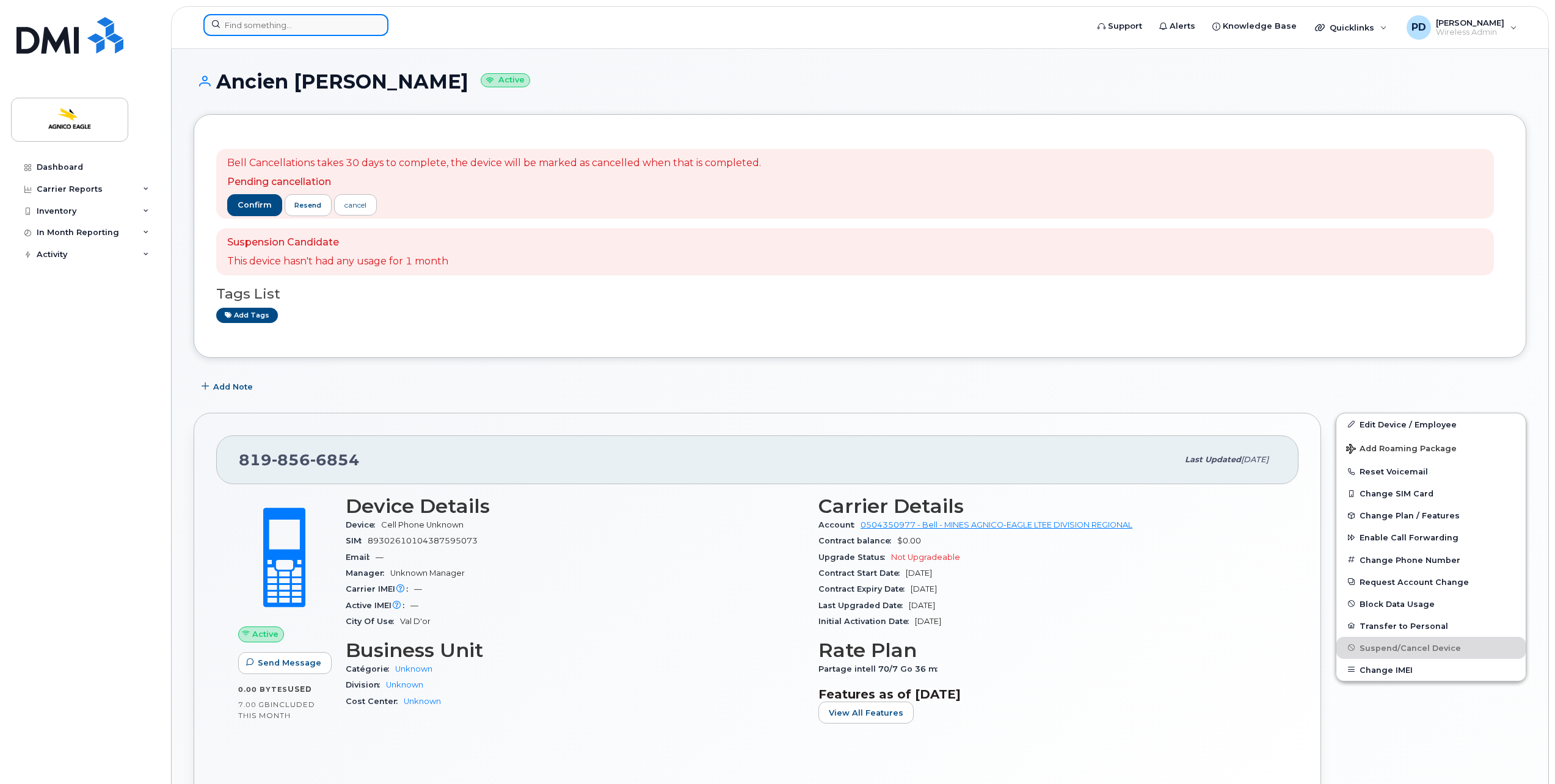
click at [261, 23] on input at bounding box center [295, 25] width 185 height 22
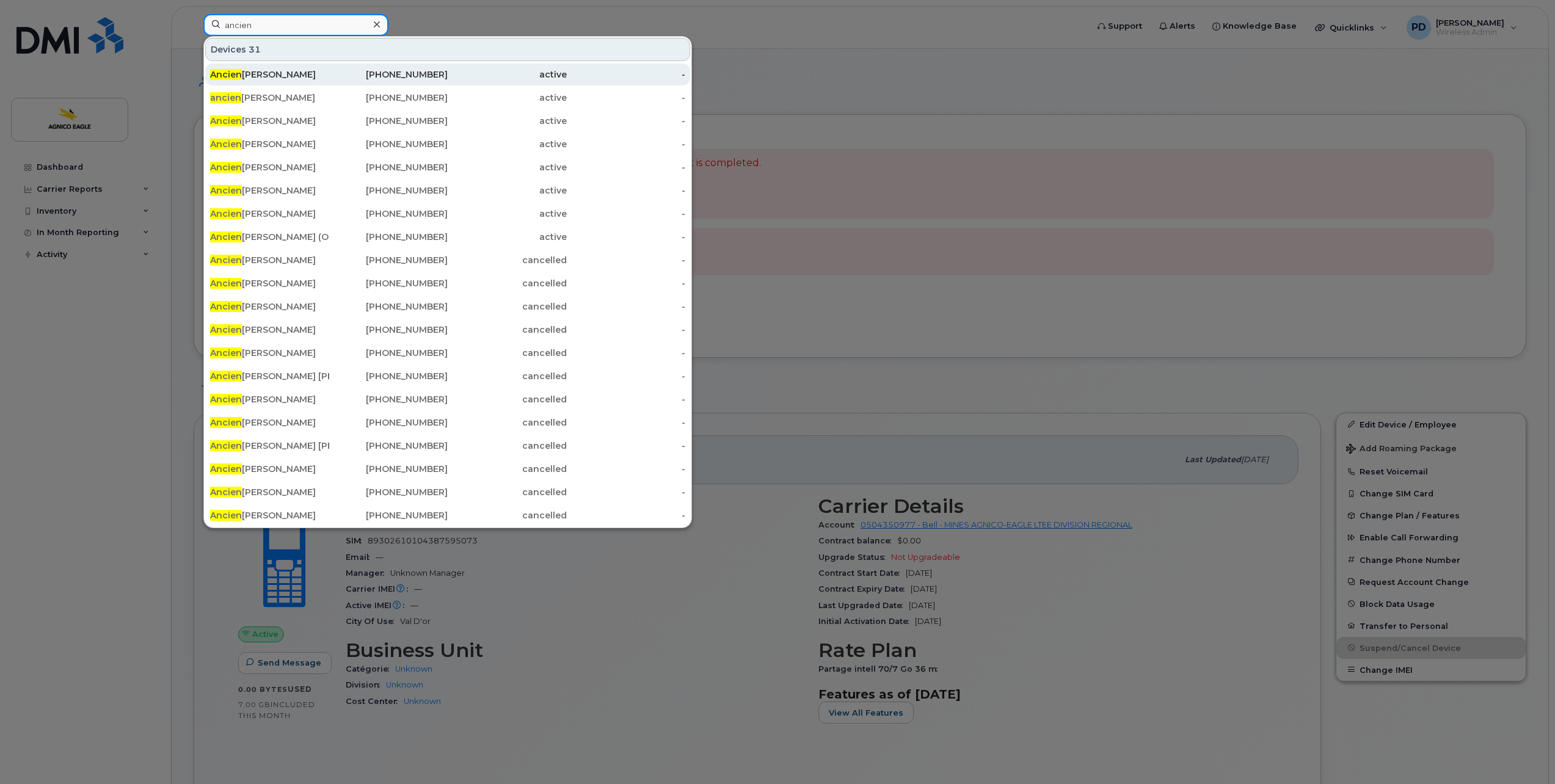
type input "ancien"
click at [271, 70] on div "Ancien Fatoumata Ba" at bounding box center [270, 74] width 119 height 12
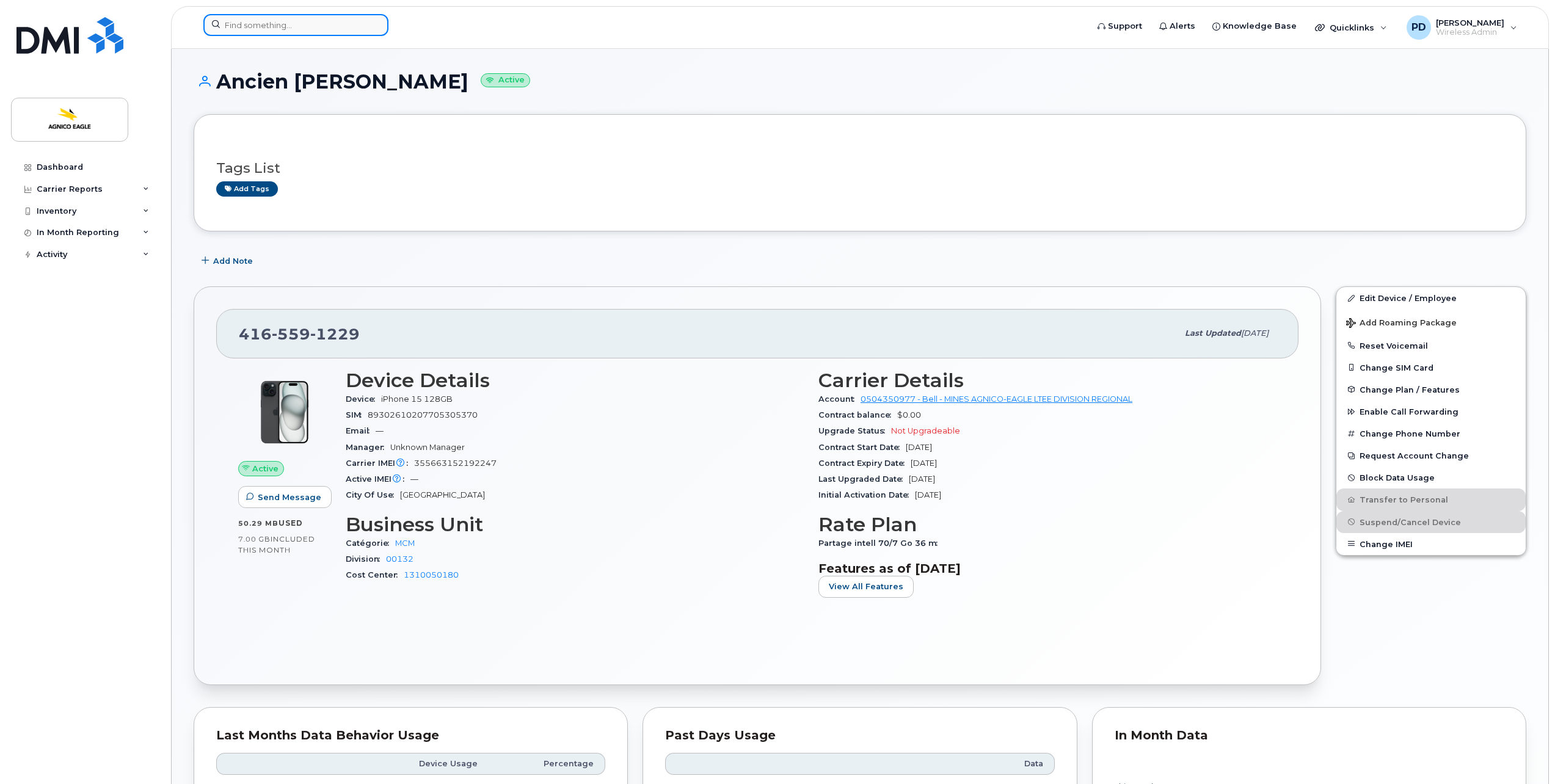
click at [284, 23] on input at bounding box center [295, 25] width 185 height 22
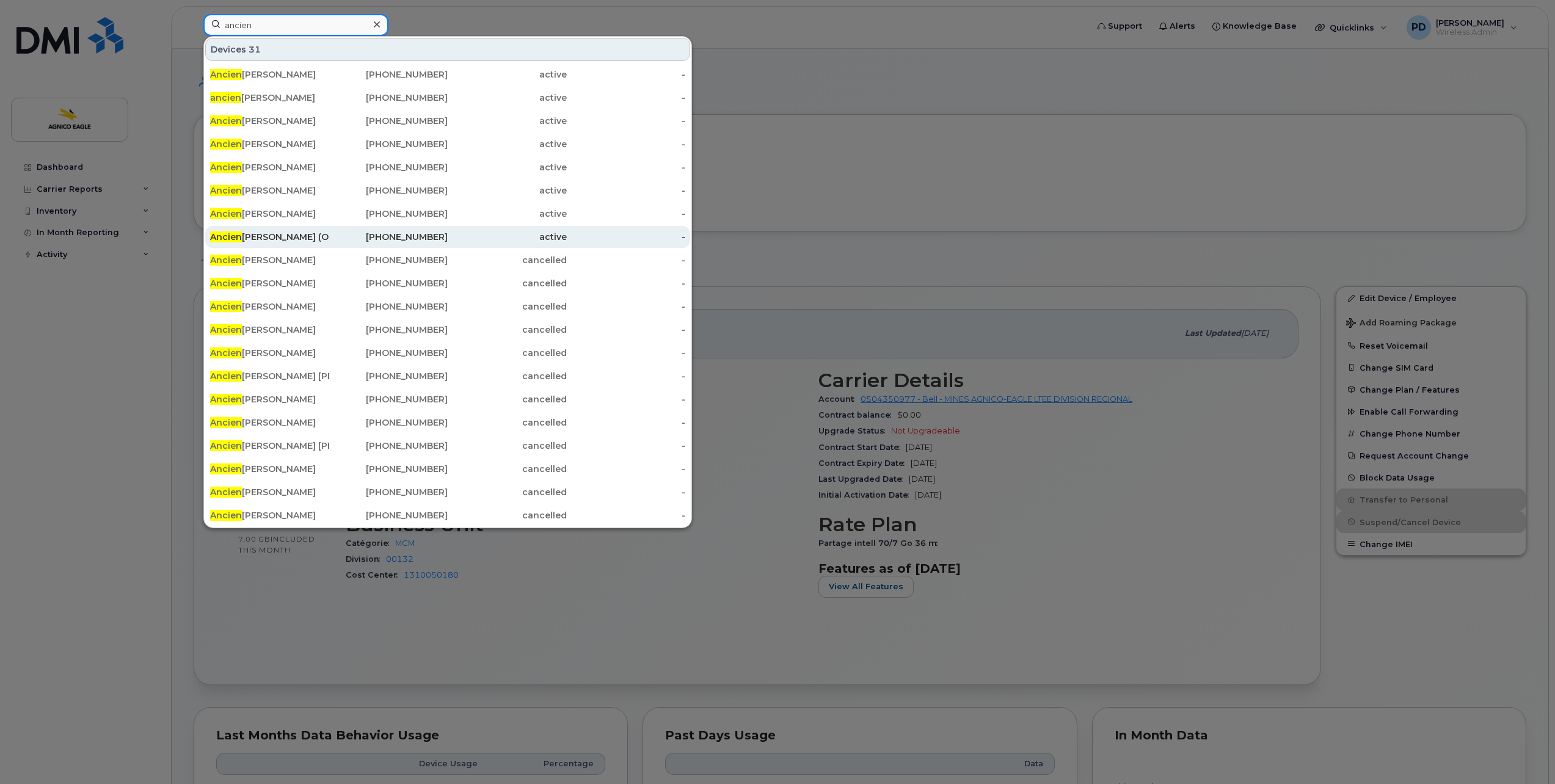
type input "ancien"
click at [291, 236] on div "Ancien Patricia Thomas (O3)" at bounding box center [270, 236] width 119 height 12
